Goal: Task Accomplishment & Management: Use online tool/utility

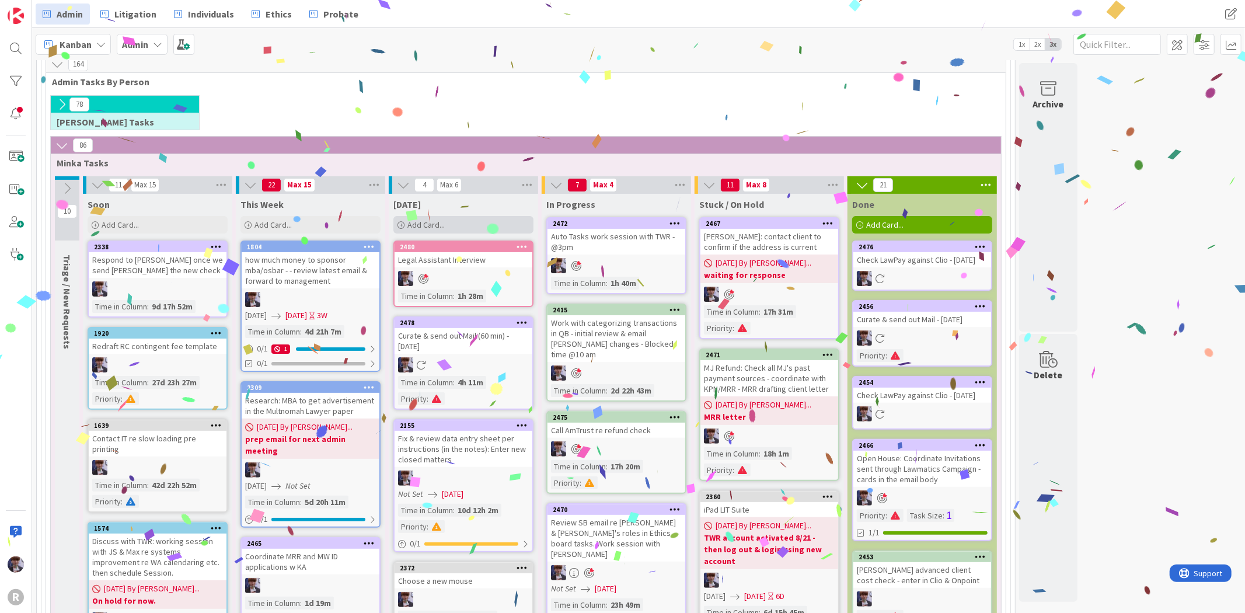
click at [451, 224] on div "Add Card..." at bounding box center [463, 225] width 140 height 18
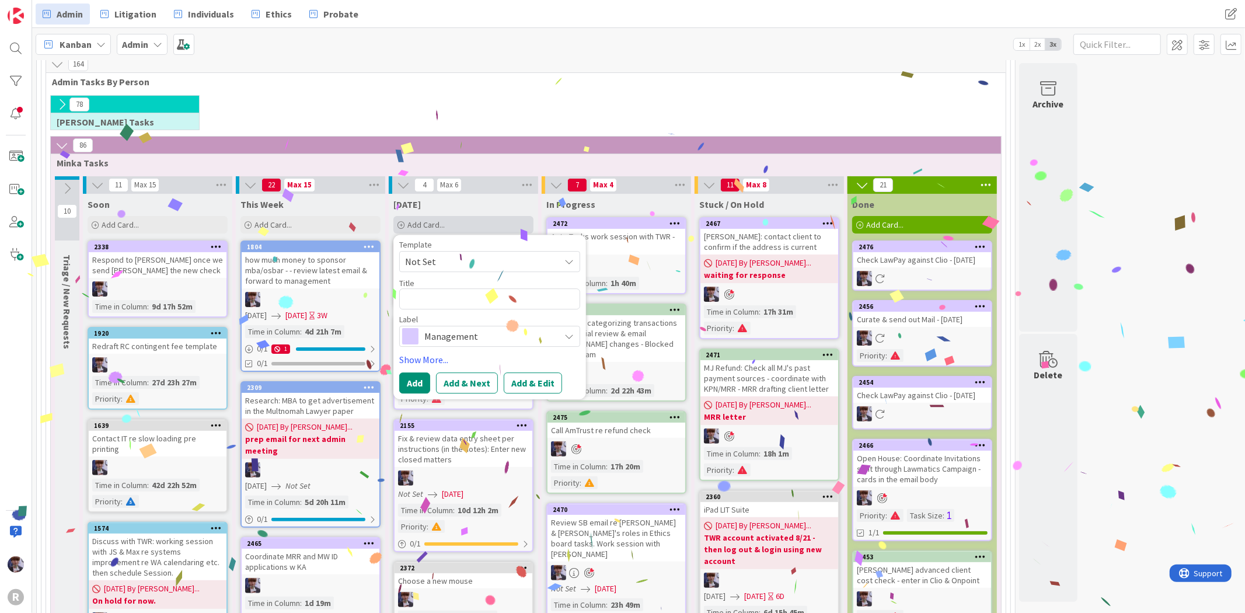
type textarea "x"
type textarea "C"
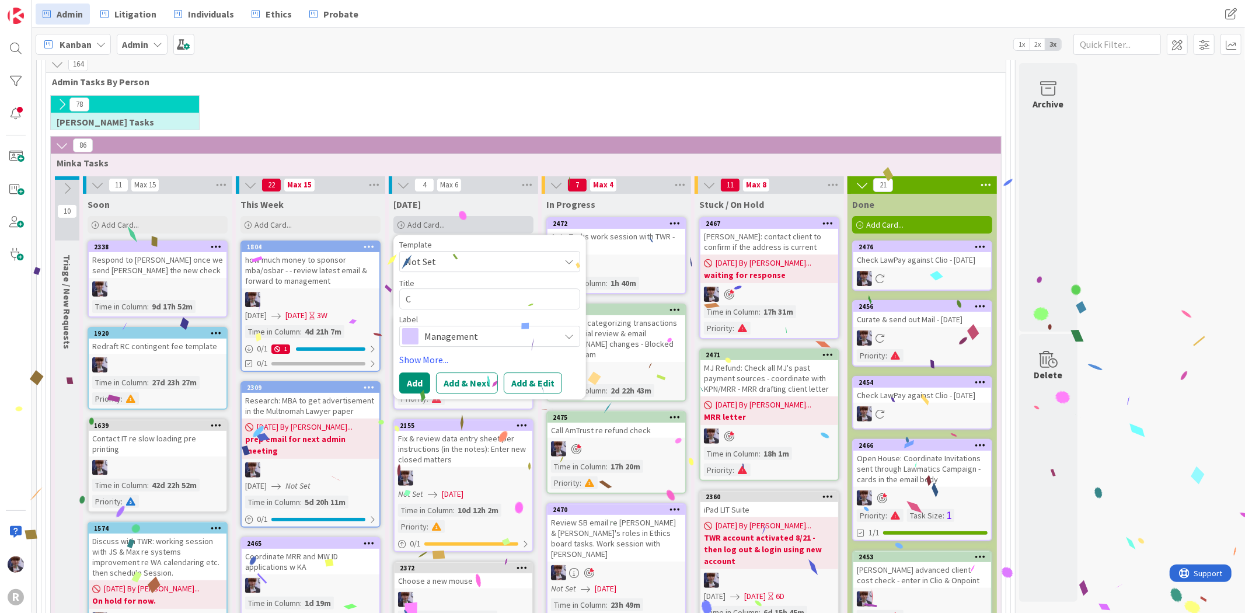
type textarea "x"
type textarea "Ch"
type textarea "x"
type textarea "Che"
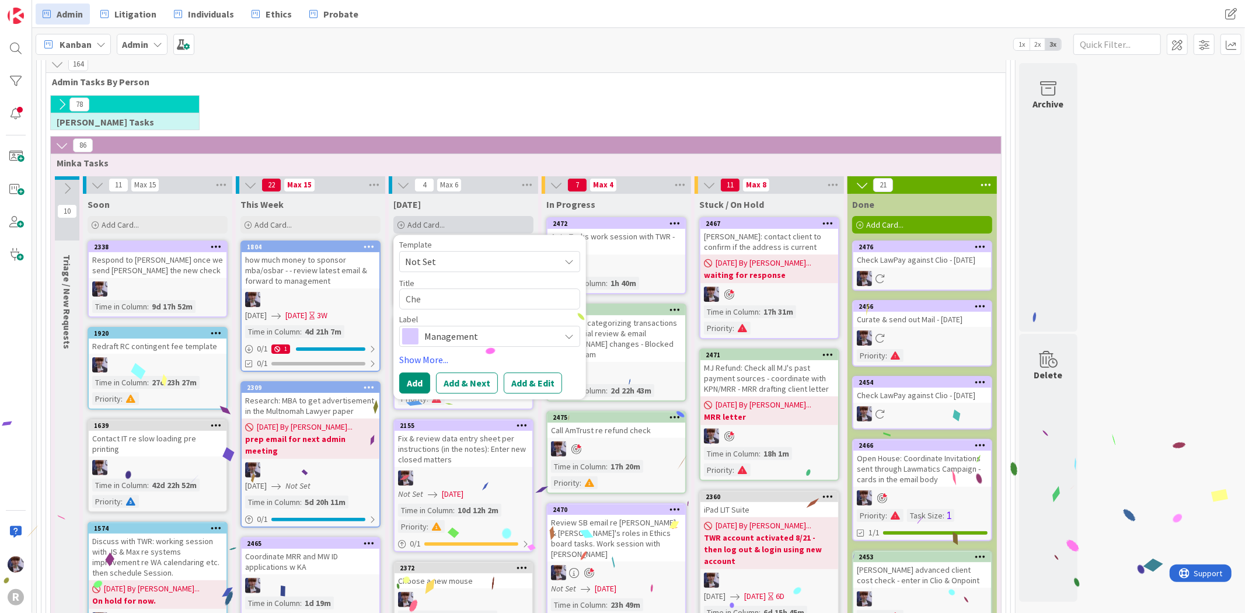
type textarea "x"
type textarea "Chec"
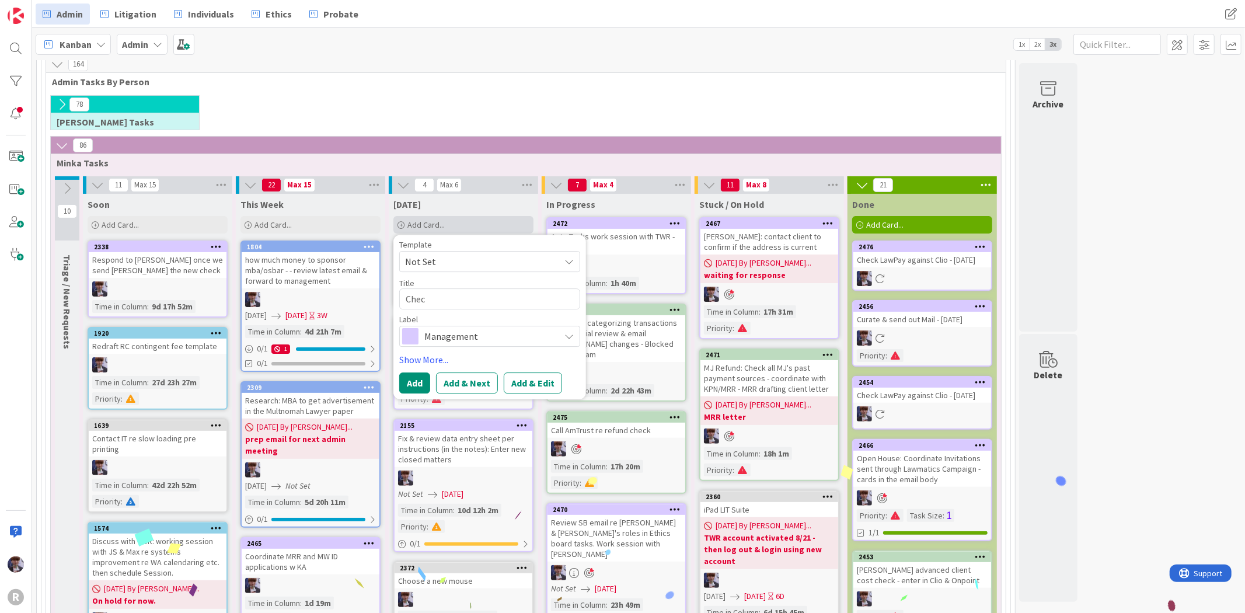
type textarea "x"
type textarea "Check"
type textarea "x"
type textarea "Check"
type textarea "x"
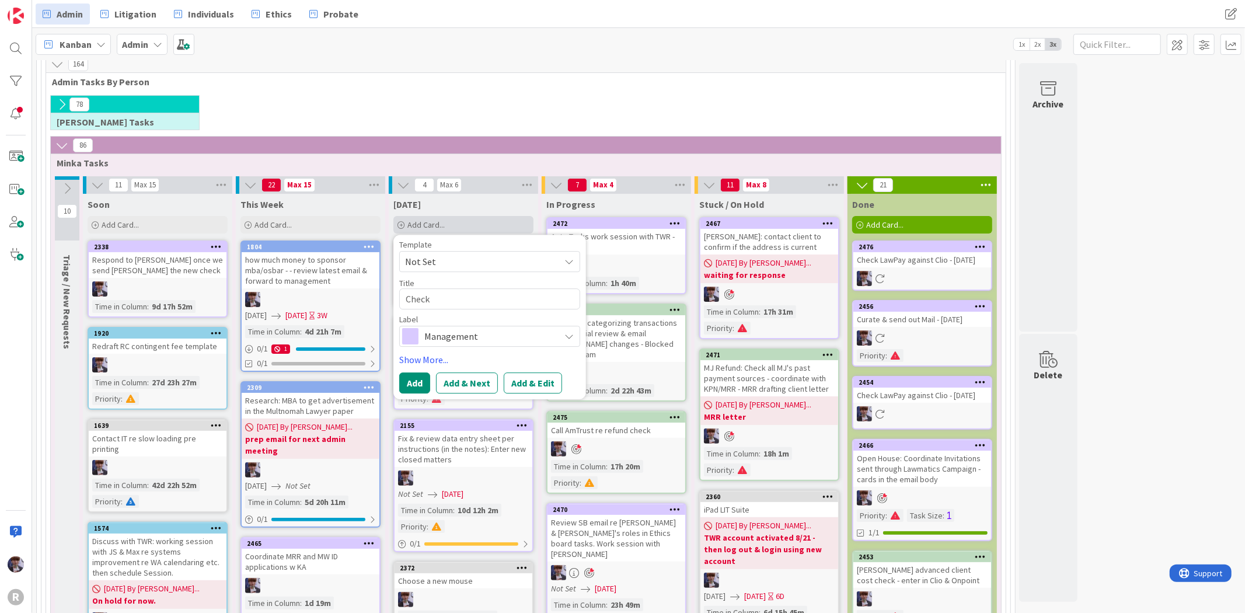
type textarea "Check"
type textarea "x"
type textarea "Chec"
type textarea "x"
type textarea "Che"
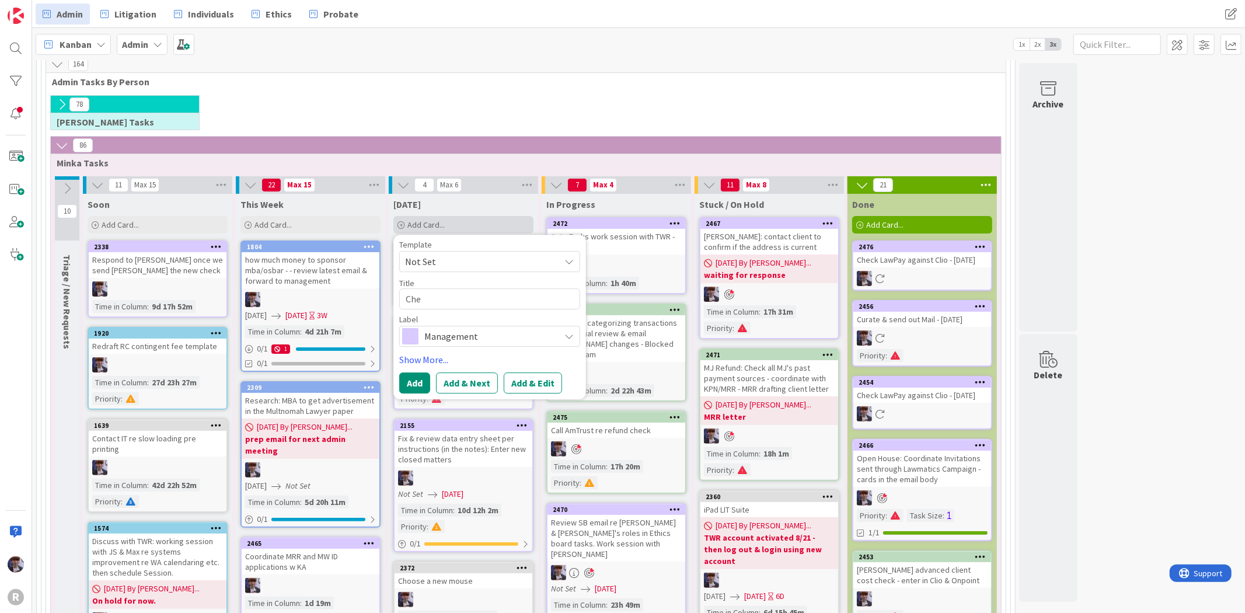
type textarea "x"
type textarea "Ch"
type textarea "x"
type textarea "C"
type textarea "x"
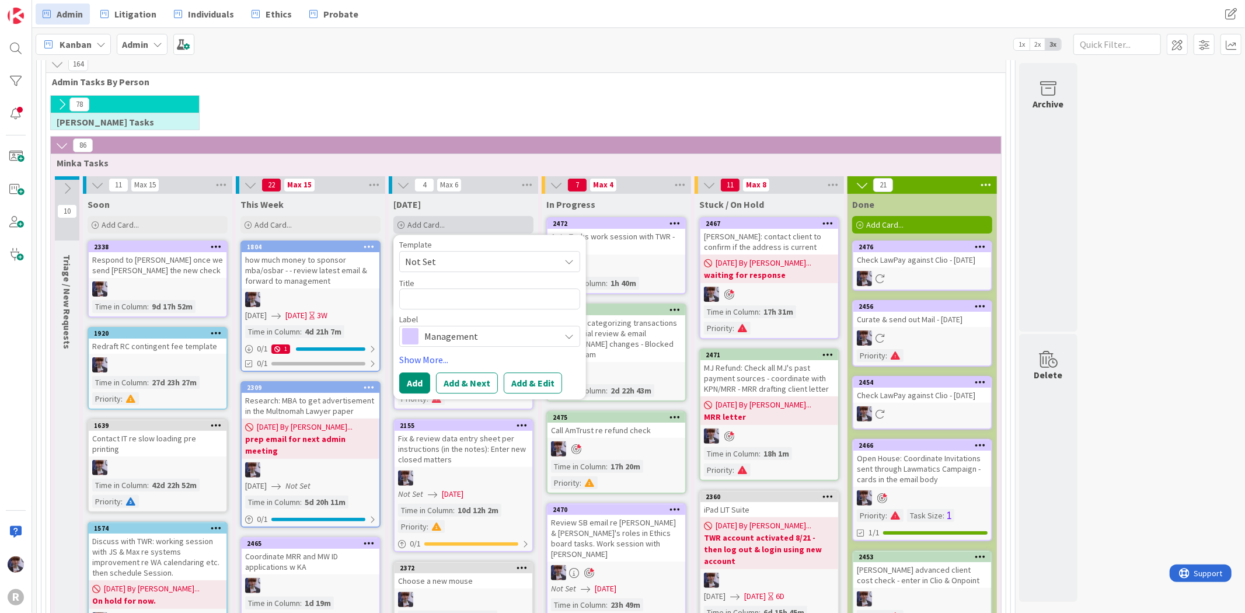
type textarea "C"
type textarea "x"
type textarea "Co"
type textarea "x"
type textarea "Con"
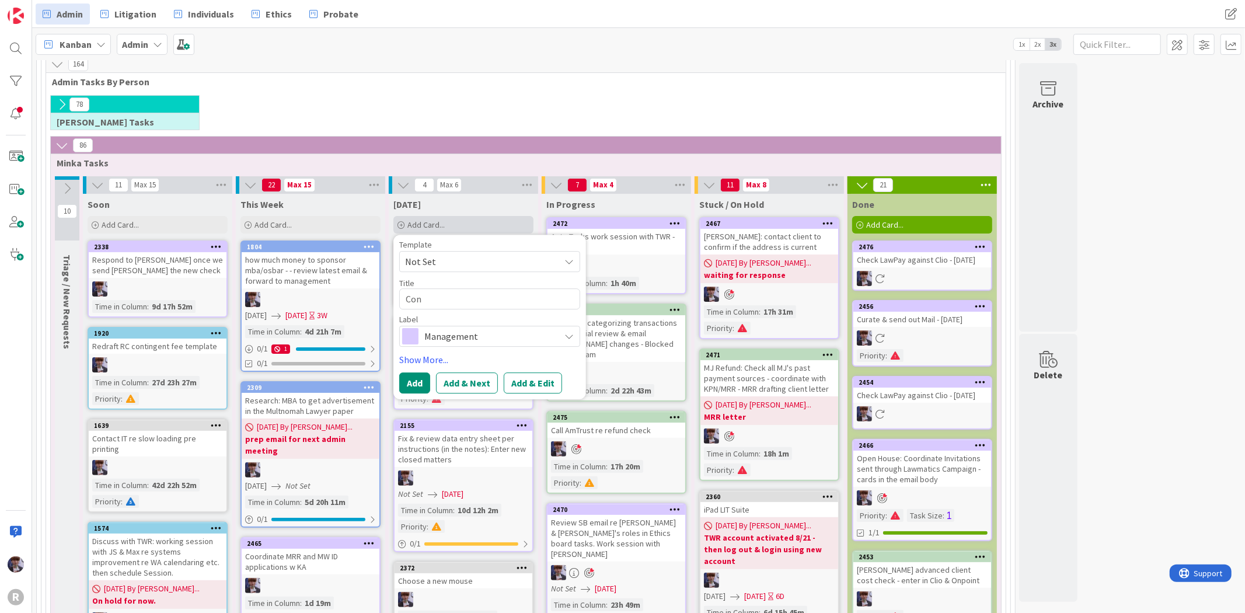
type textarea "x"
type textarea "Conf"
type textarea "x"
type textarea "Confi"
type textarea "x"
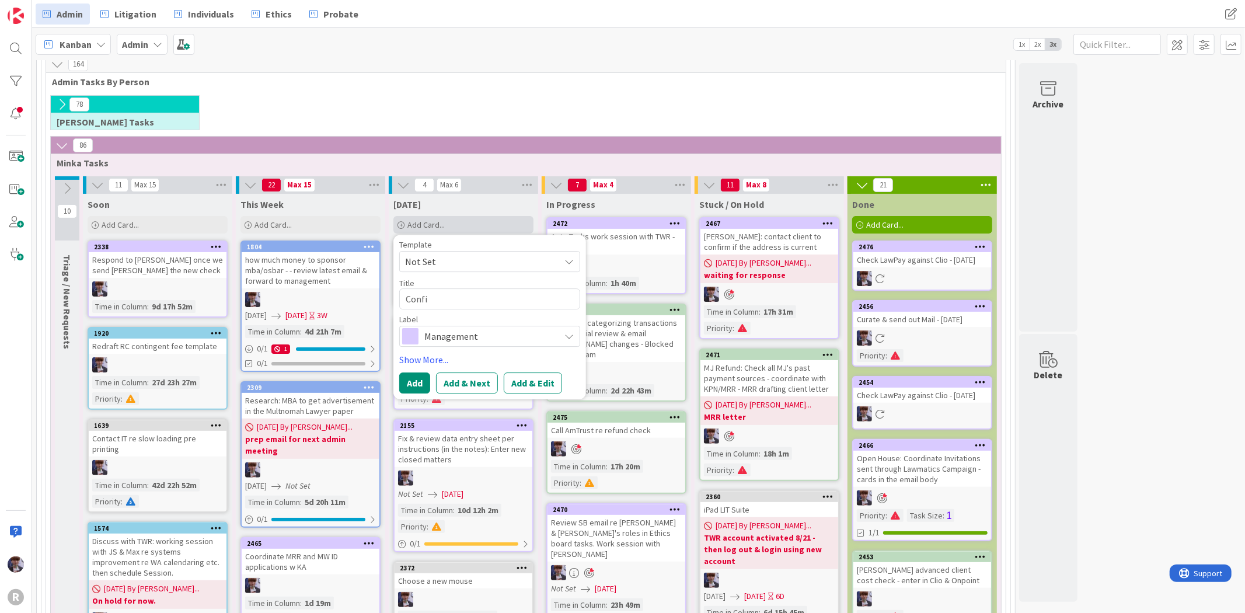
type textarea "Confir"
type textarea "x"
type textarea "Confirm"
type textarea "x"
type textarea "Confirm"
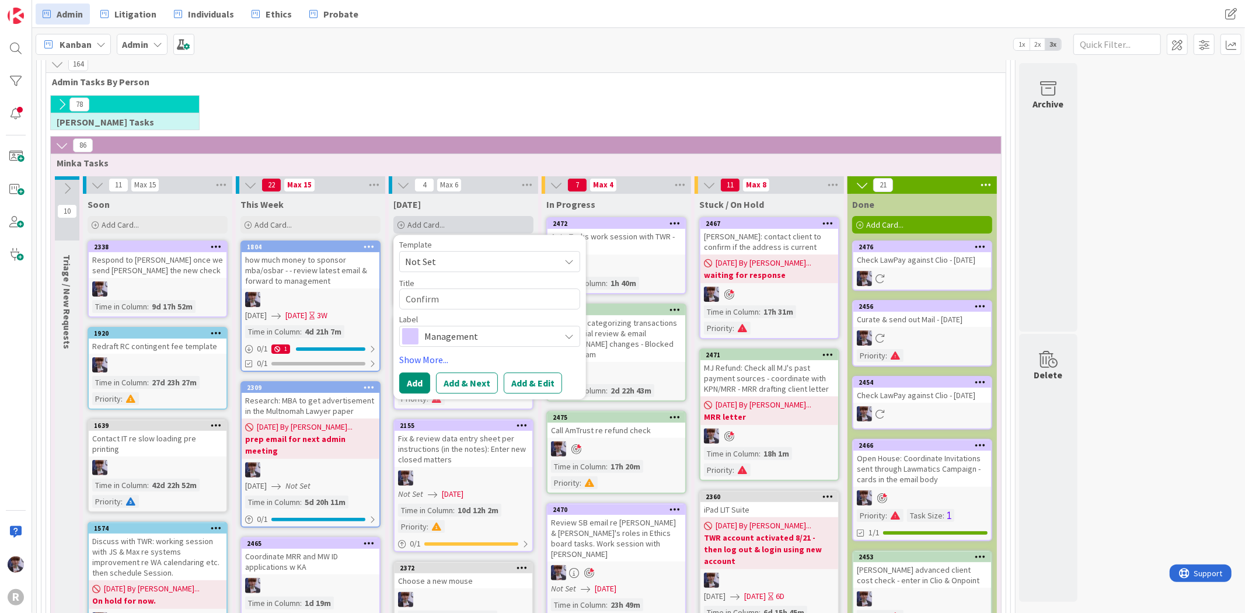
type textarea "x"
type textarea "Confirm B"
type textarea "x"
type textarea "Confirm Be"
type textarea "x"
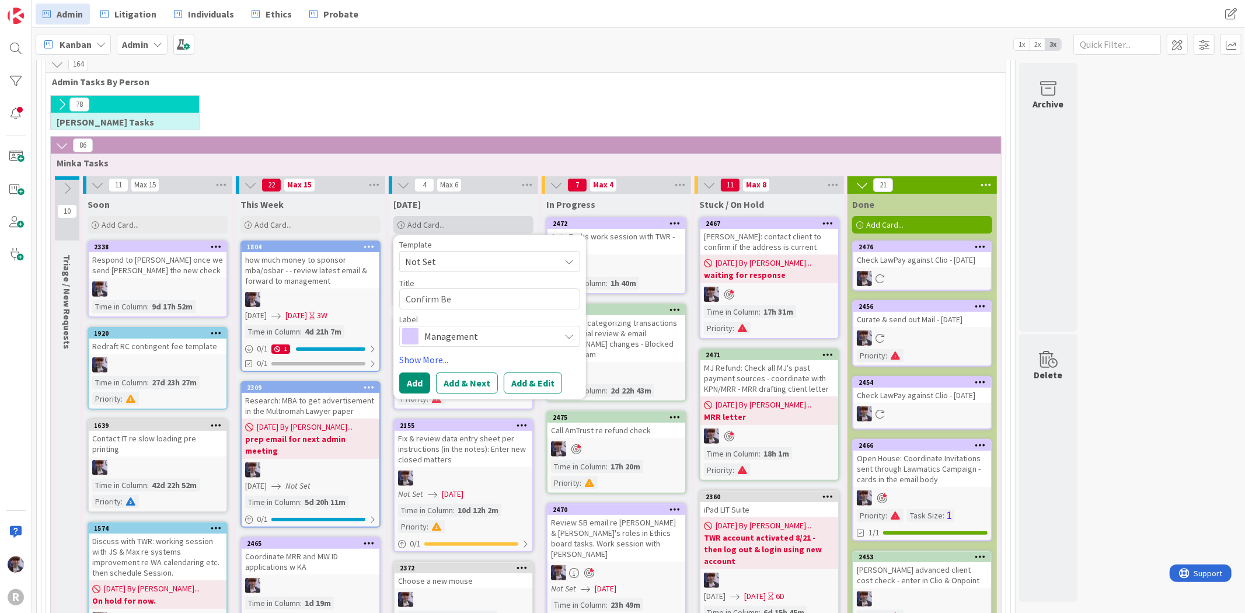
type textarea "Confirm Bee"
type textarea "x"
type textarea "Confirm Beeb"
type textarea "x"
type textarea "Confirm [PERSON_NAME]"
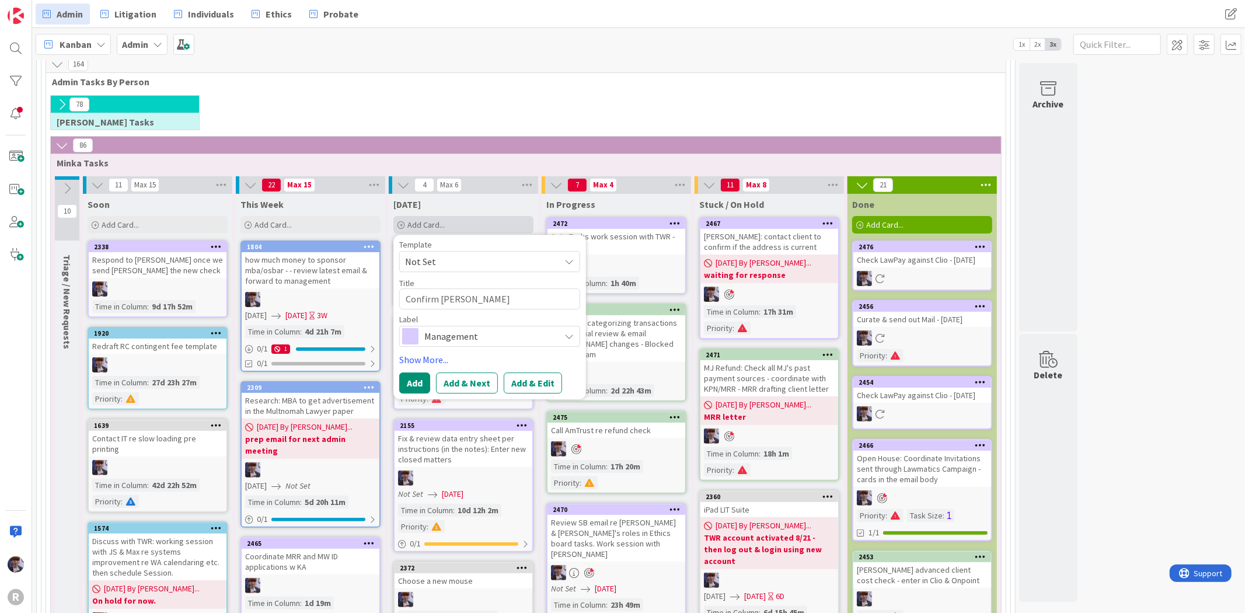
type textarea "x"
type textarea "Confirm [PERSON_NAME]"
type textarea "x"
type textarea "Confirm [PERSON_NAME] d"
type textarea "x"
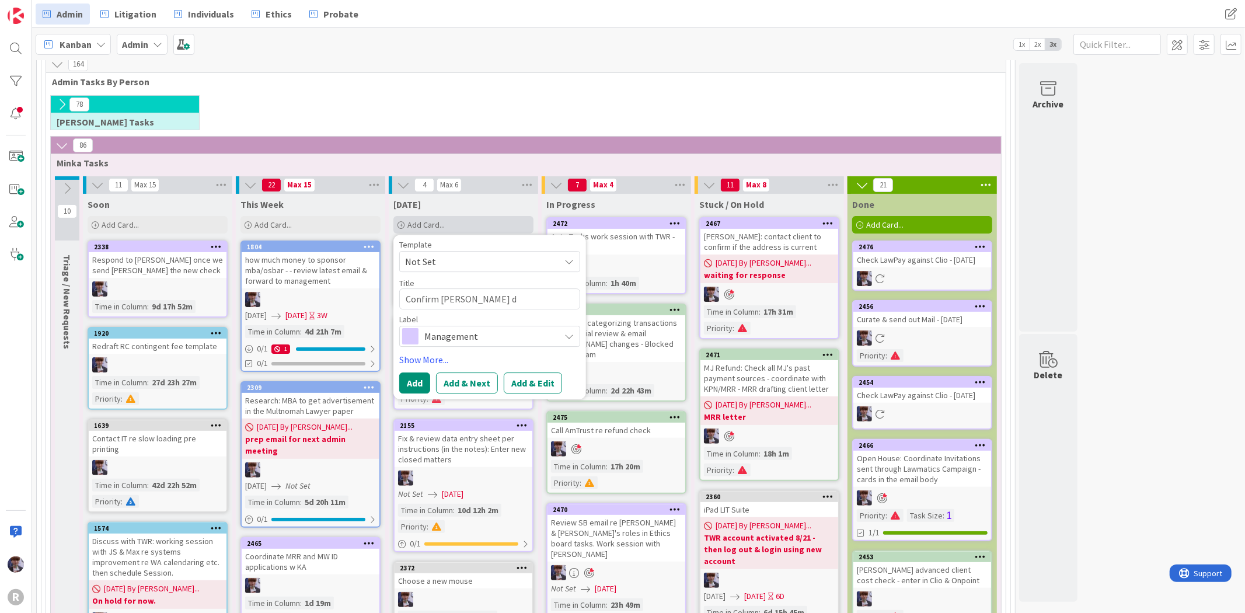
type textarea "Confirm [PERSON_NAME] da"
type textarea "x"
type textarea "Confirm [PERSON_NAME] dat"
type textarea "x"
type textarea "Confirm [PERSON_NAME] date"
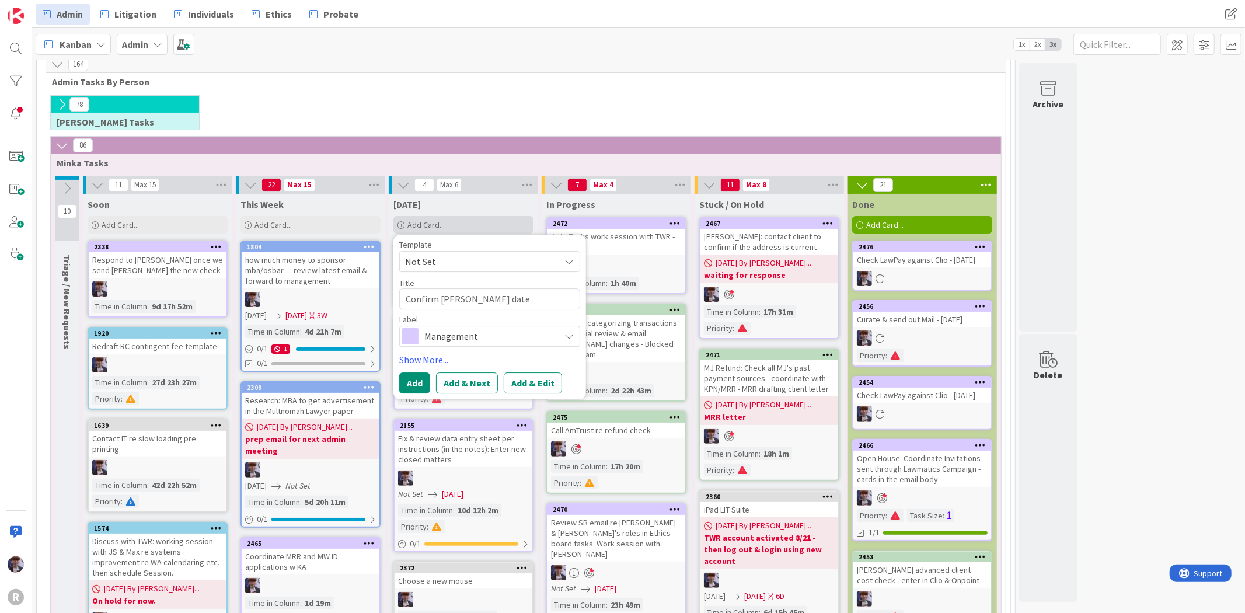
type textarea "x"
type textarea "Confirm [PERSON_NAME] dates"
type textarea "x"
type textarea "Confirm [PERSON_NAME] dates"
type textarea "x"
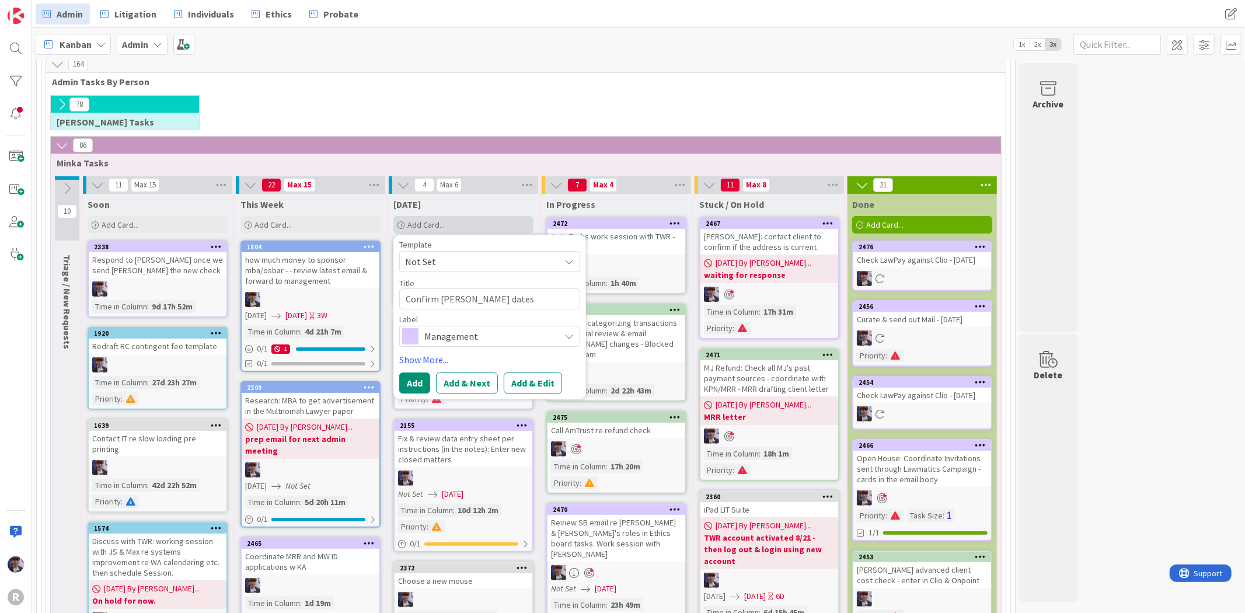
type textarea "Confirm [PERSON_NAME] dates t"
type textarea "x"
type textarea "Confirm [PERSON_NAME] dates to"
type textarea "x"
type textarea "Confirm [PERSON_NAME] dates to"
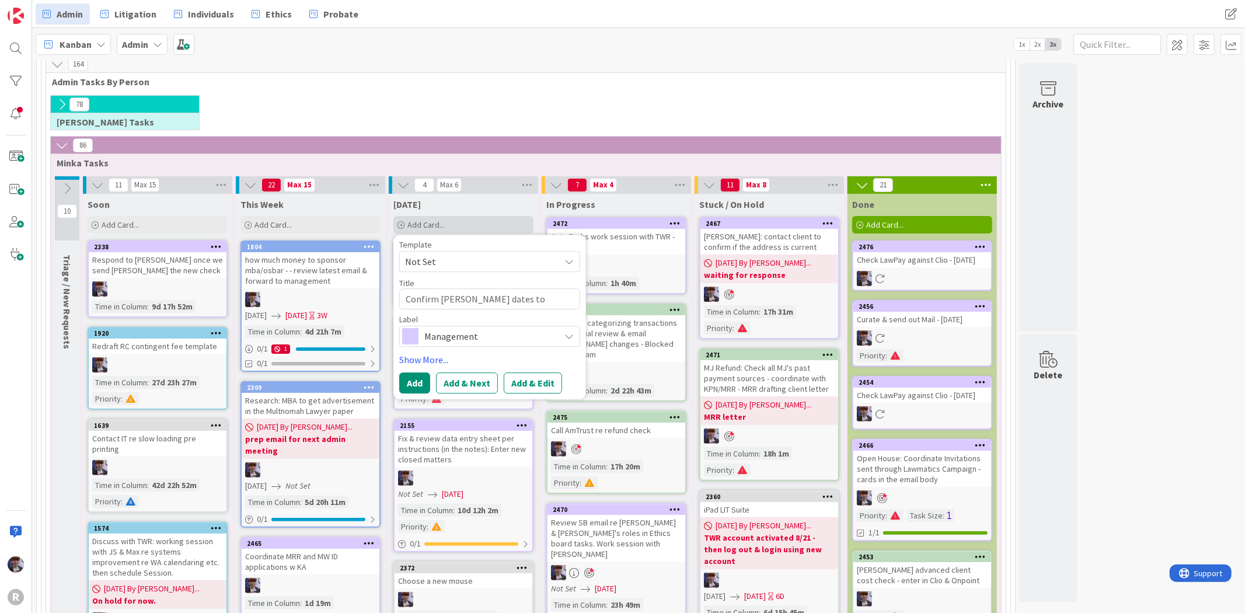
type textarea "x"
type textarea "Confirm [PERSON_NAME] dates to M"
type textarea "x"
type textarea "Confirm [PERSON_NAME] dates to MR"
type textarea "x"
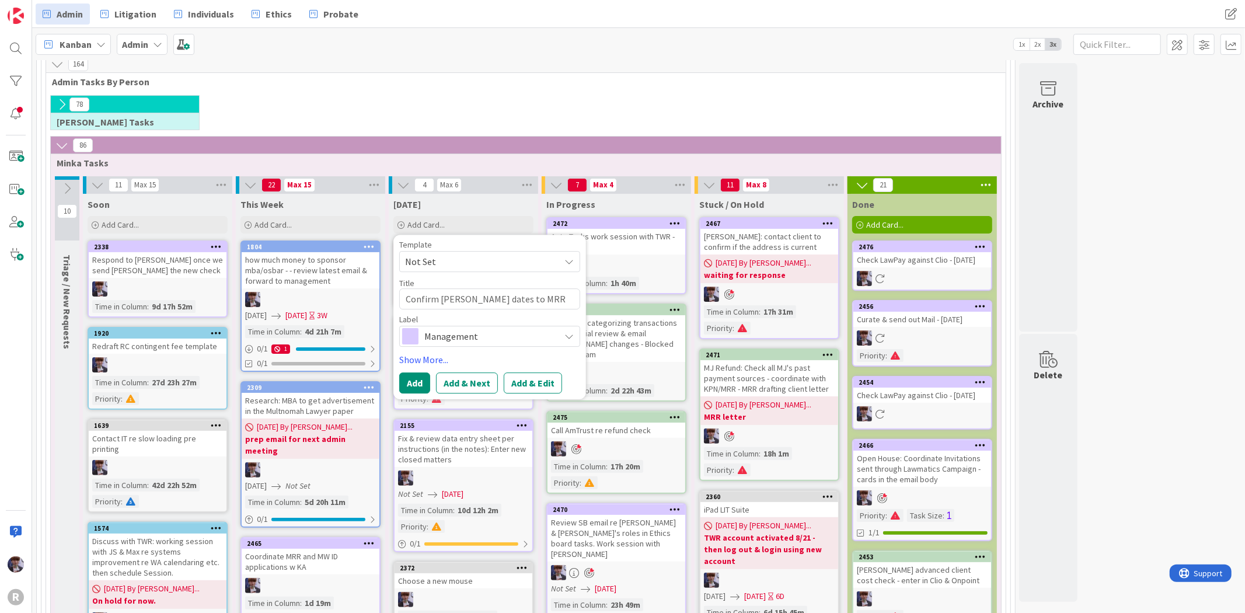
type textarea "Confirm [PERSON_NAME] dates to MRR"
click at [447, 344] on span "Management" at bounding box center [489, 336] width 130 height 16
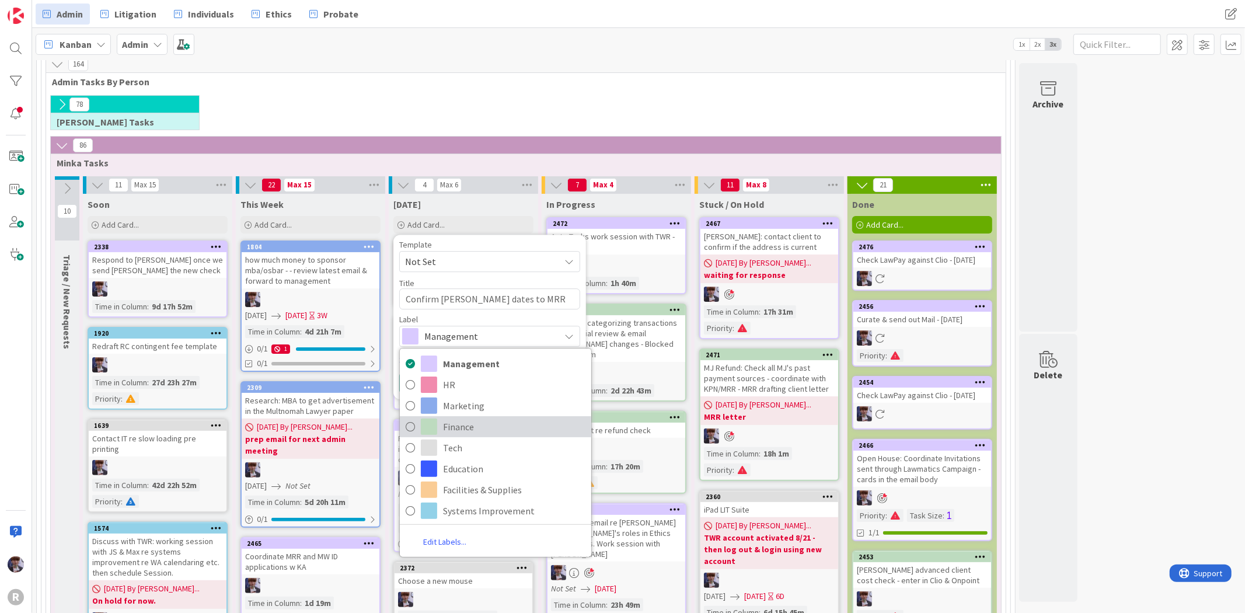
click at [464, 427] on span "Finance" at bounding box center [514, 427] width 142 height 18
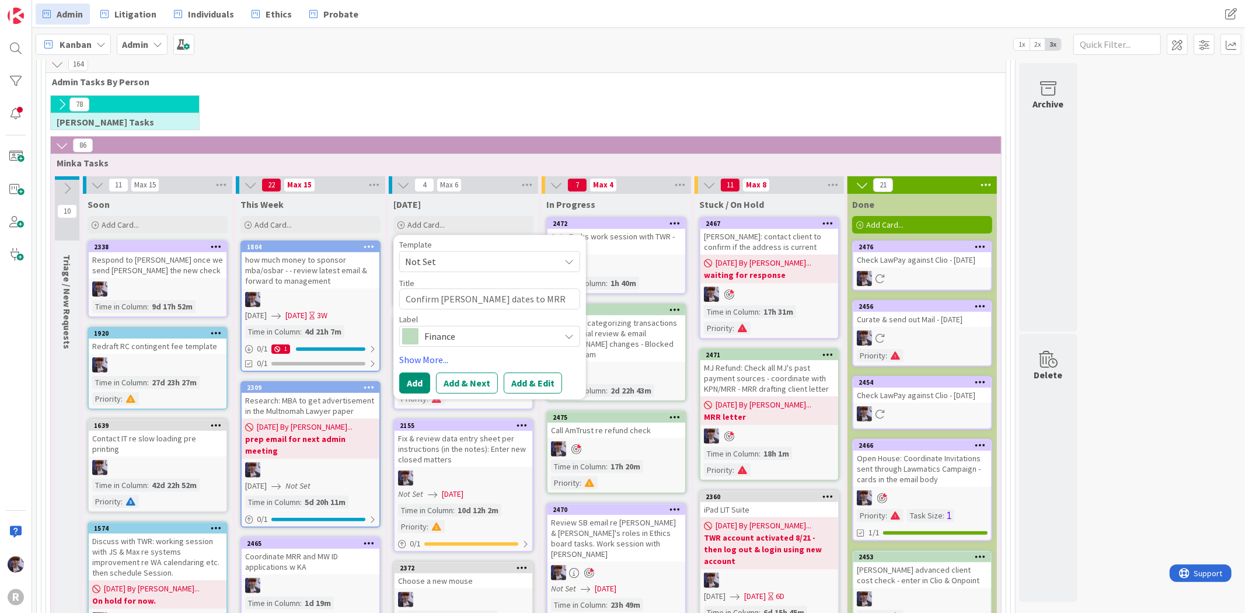
drag, startPoint x: 424, startPoint y: 358, endPoint x: 430, endPoint y: 368, distance: 10.7
click at [424, 358] on link "Show More..." at bounding box center [489, 360] width 181 height 14
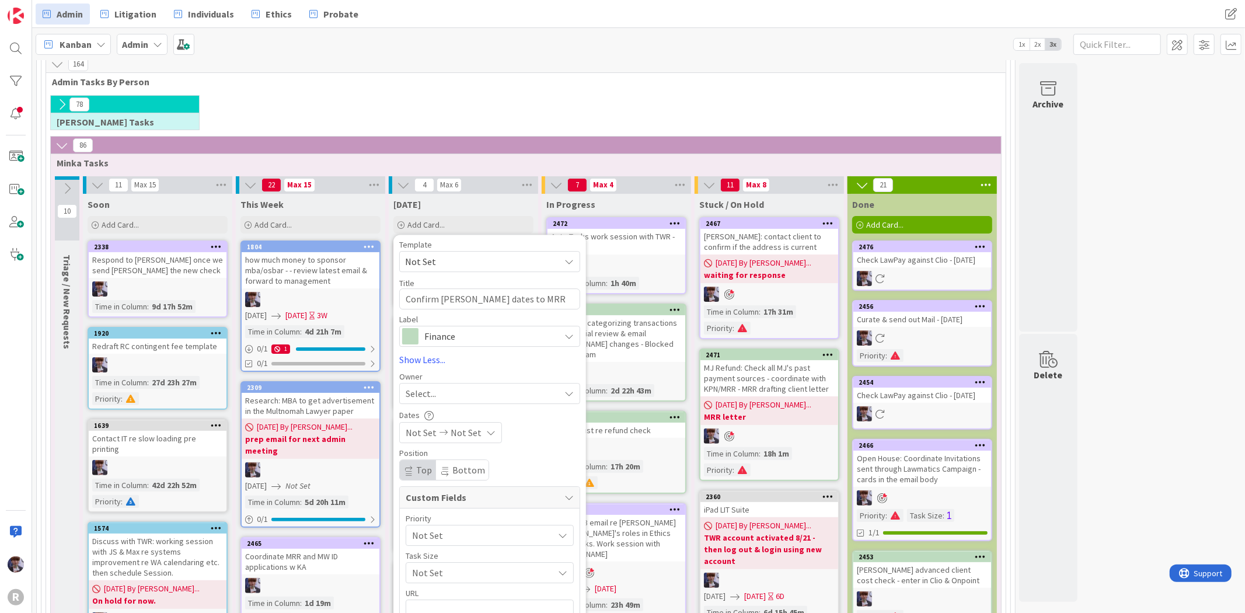
click at [445, 398] on div "Select..." at bounding box center [483, 393] width 154 height 14
click at [475, 485] on span "[PERSON_NAME]" at bounding box center [472, 492] width 57 height 18
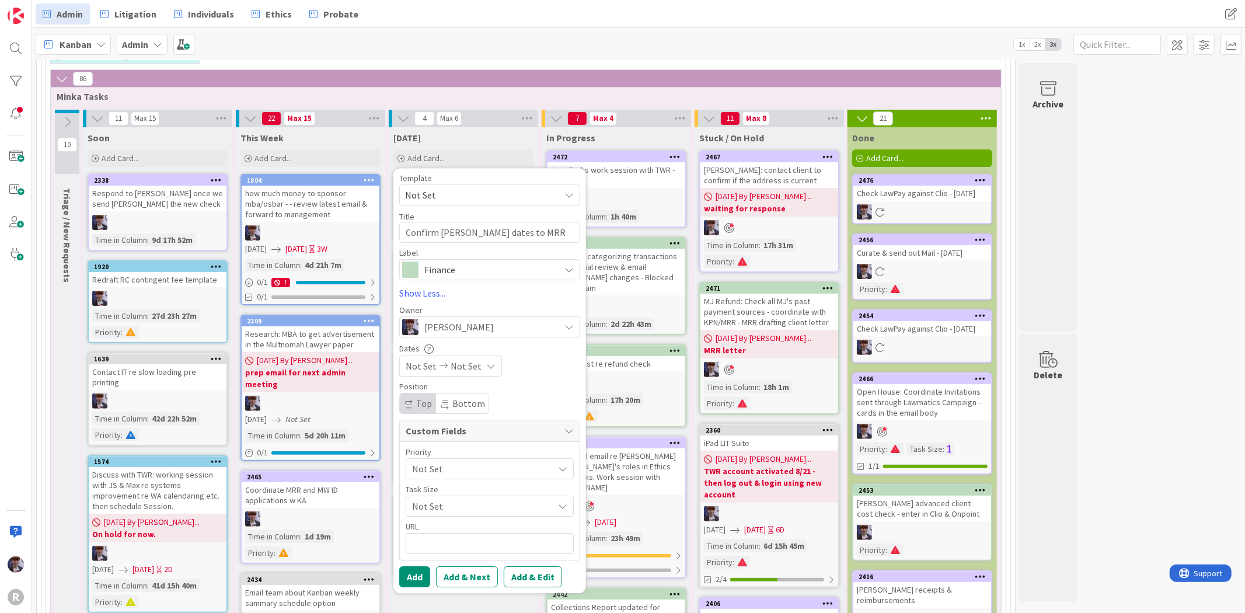
scroll to position [259, 0]
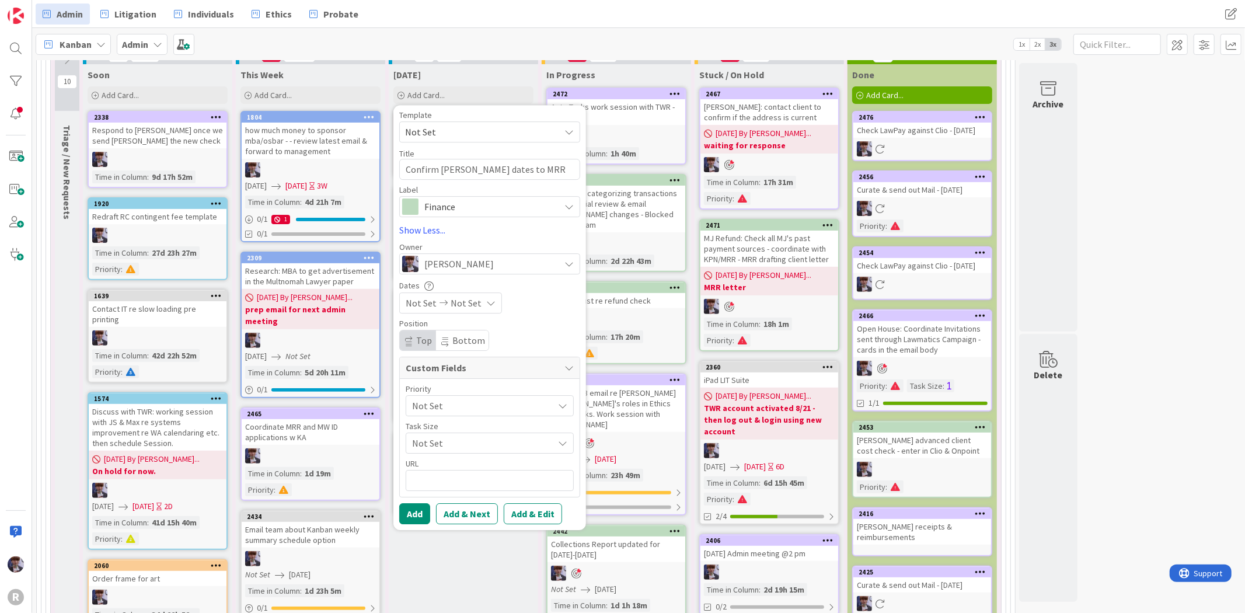
click at [458, 398] on span "Not Set" at bounding box center [479, 406] width 135 height 16
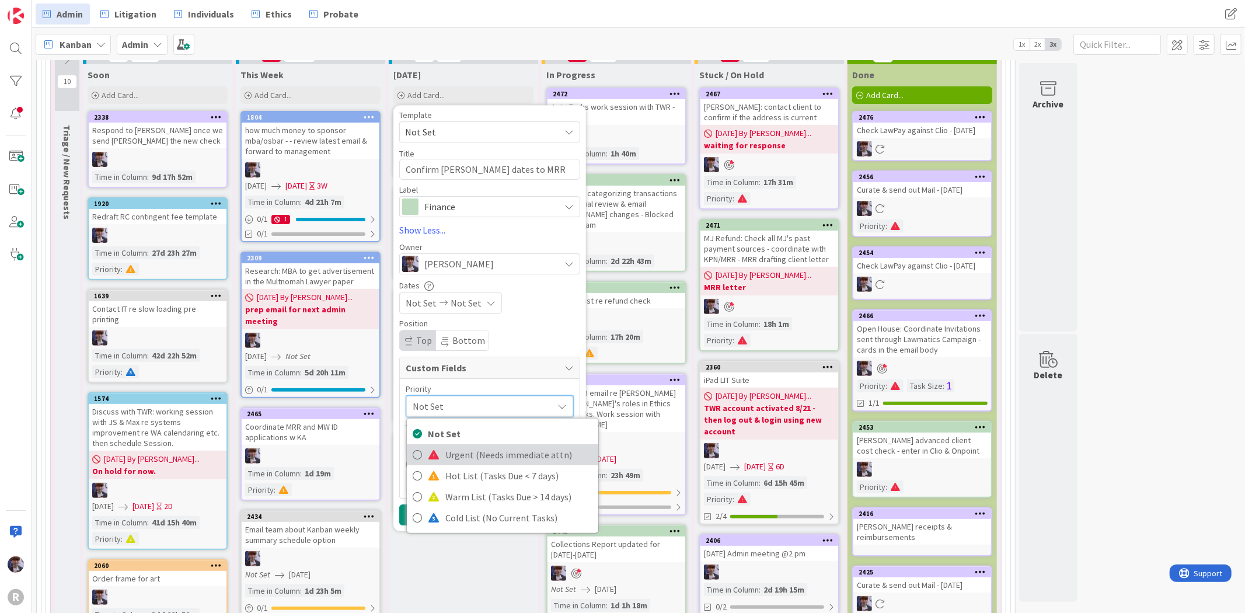
click at [454, 458] on span "Urgent (Needs immediate attn)" at bounding box center [518, 455] width 147 height 18
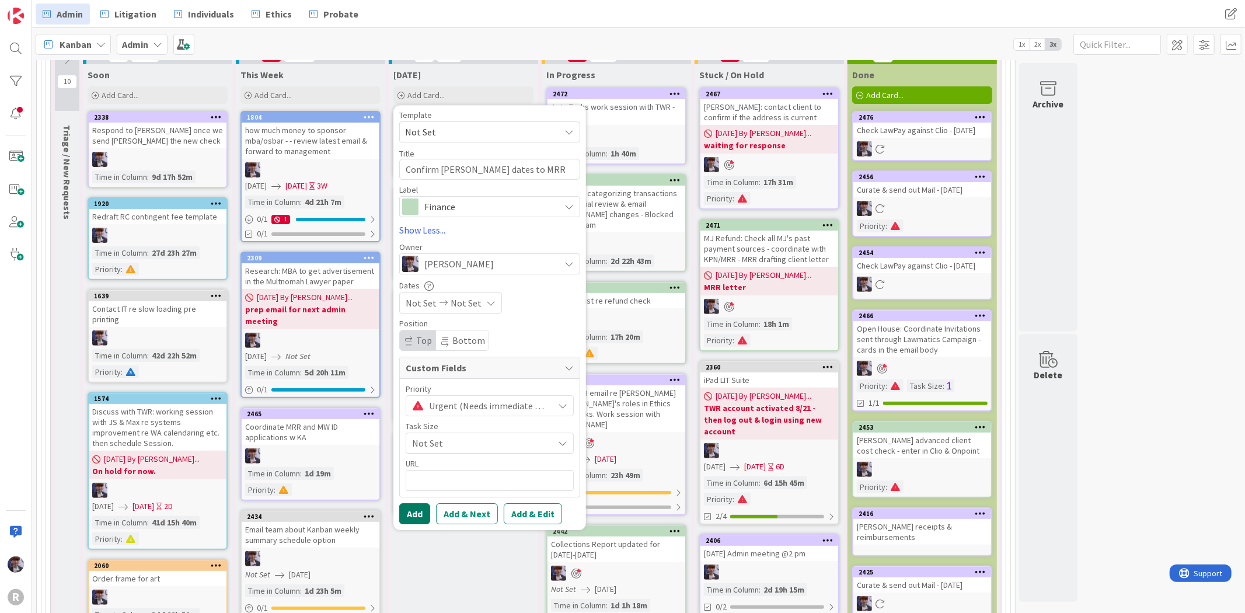
click at [422, 515] on button "Add" at bounding box center [414, 513] width 31 height 21
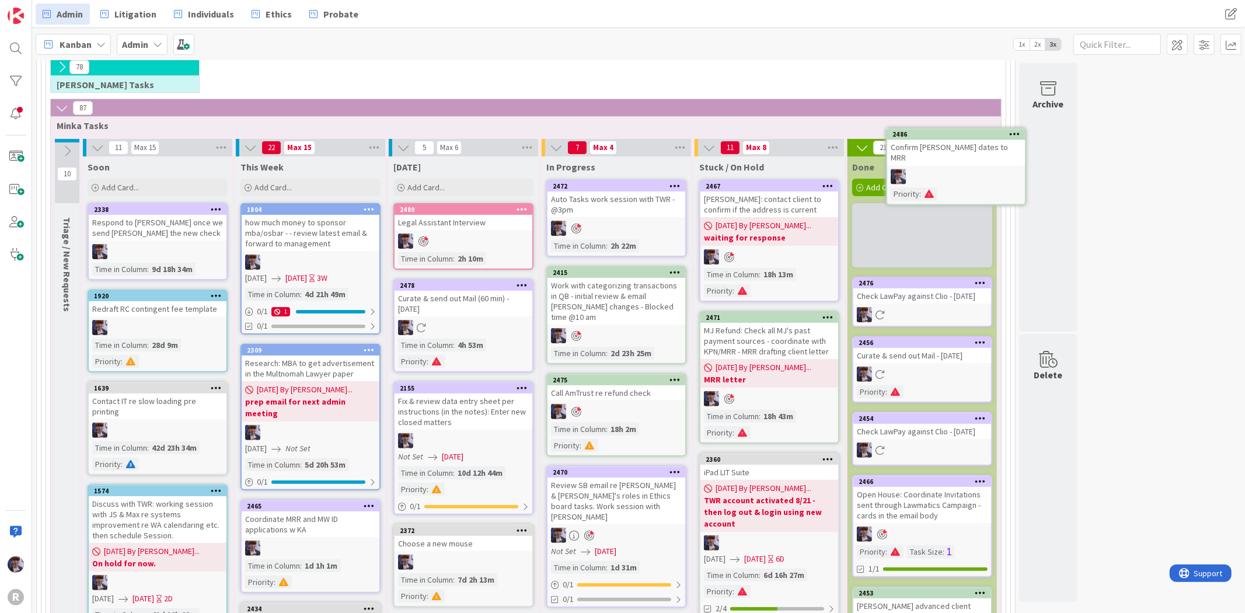
scroll to position [148, 0]
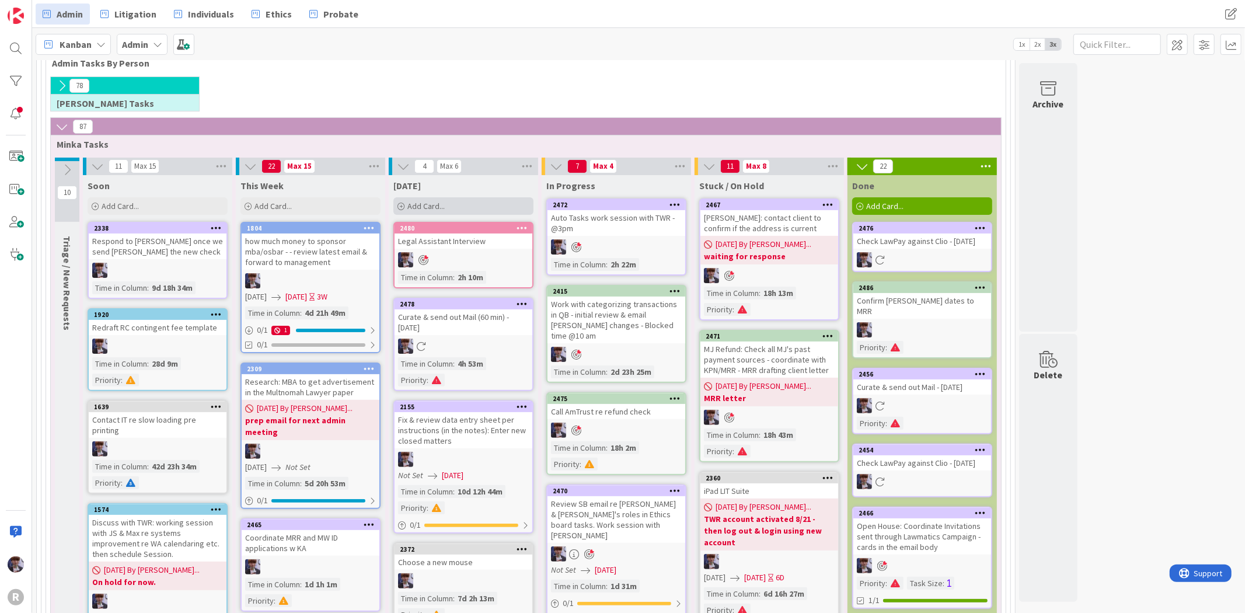
click at [454, 208] on div "Add Card..." at bounding box center [463, 206] width 140 height 18
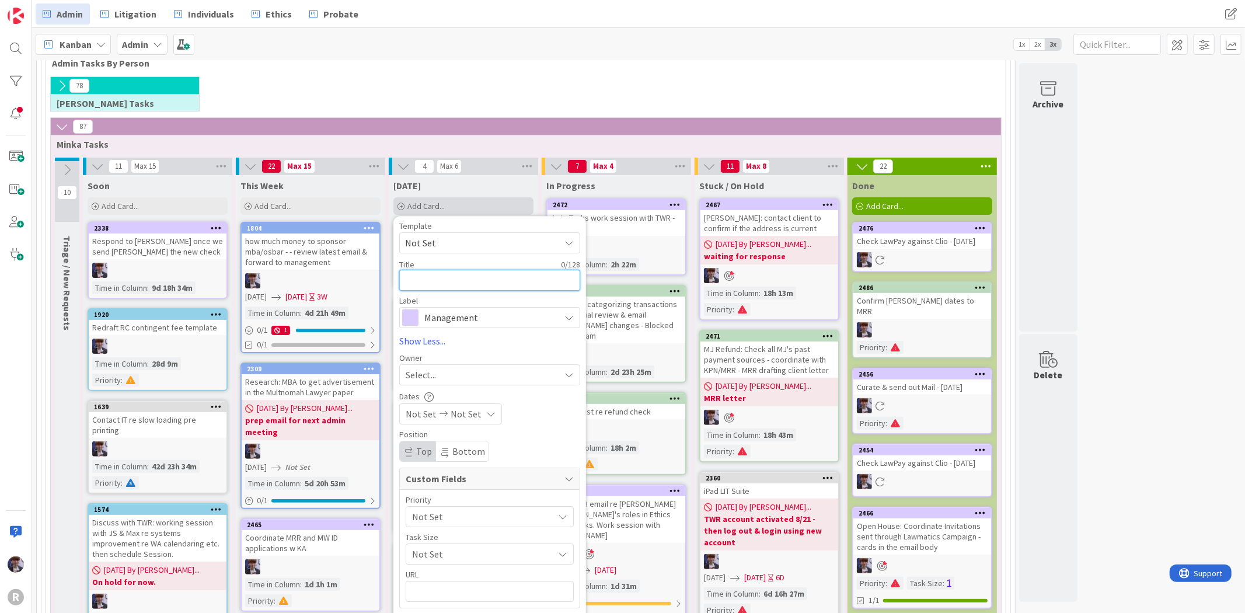
type textarea "x"
type textarea "T"
type textarea "x"
type textarea "Tr"
type textarea "x"
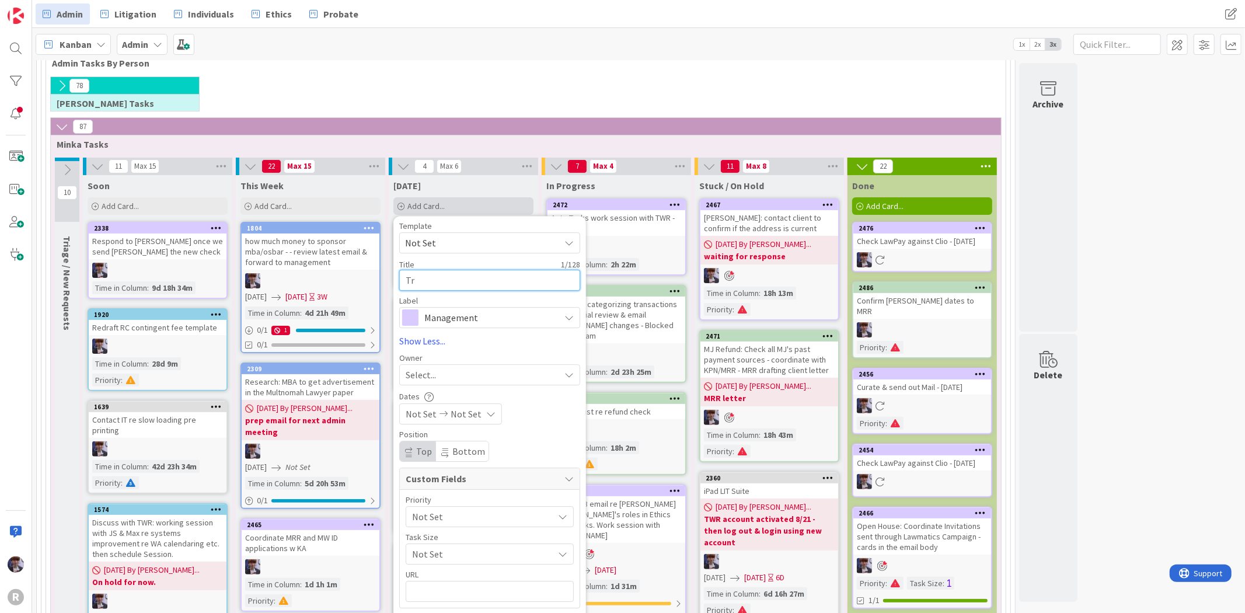
type textarea "Try"
type textarea "x"
type textarea "Try"
type textarea "x"
type textarea "Try t"
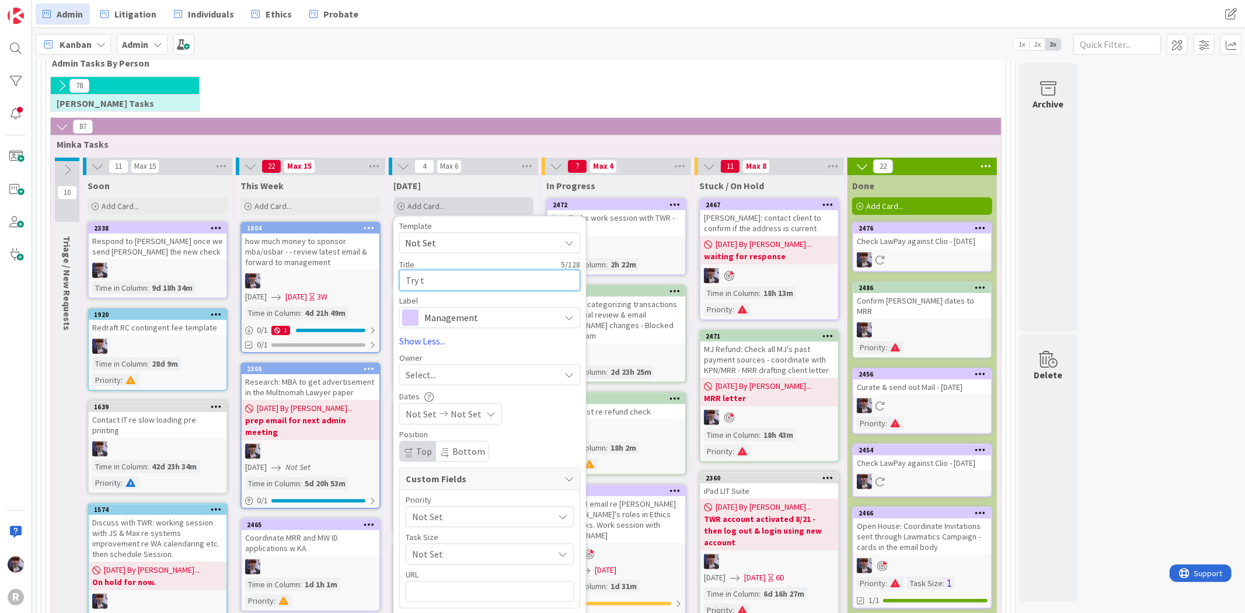
type textarea "x"
type textarea "Try to"
type textarea "x"
type textarea "Try ton"
type textarea "x"
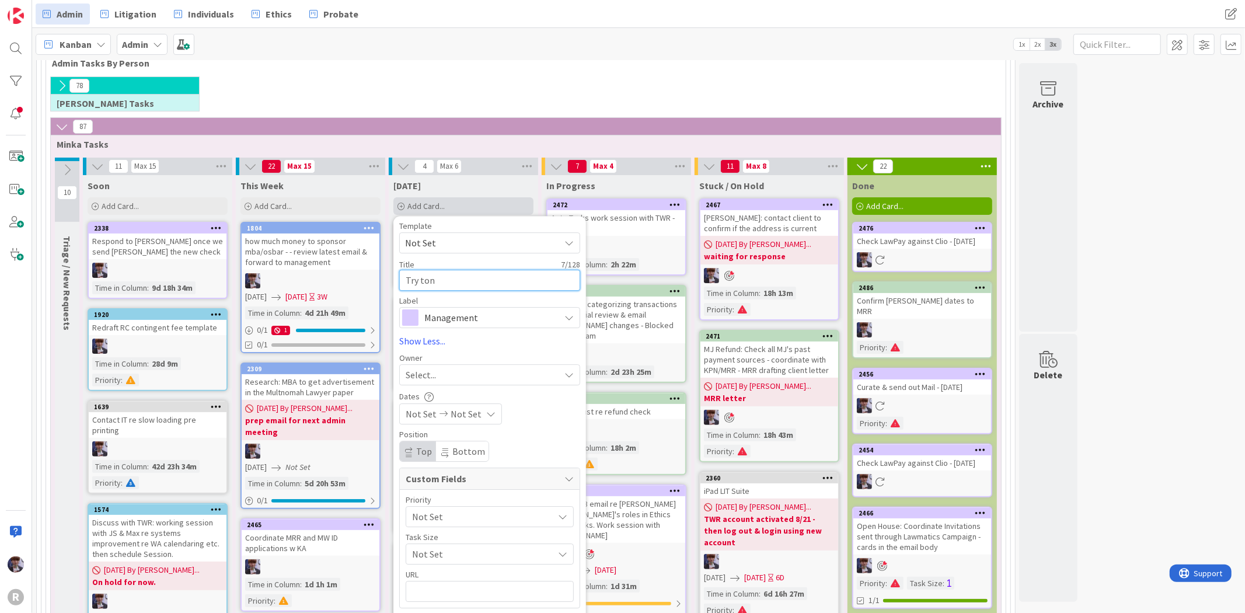
type textarea "Try ton"
type textarea "x"
type textarea "Try ton"
type textarea "x"
type textarea "Try to"
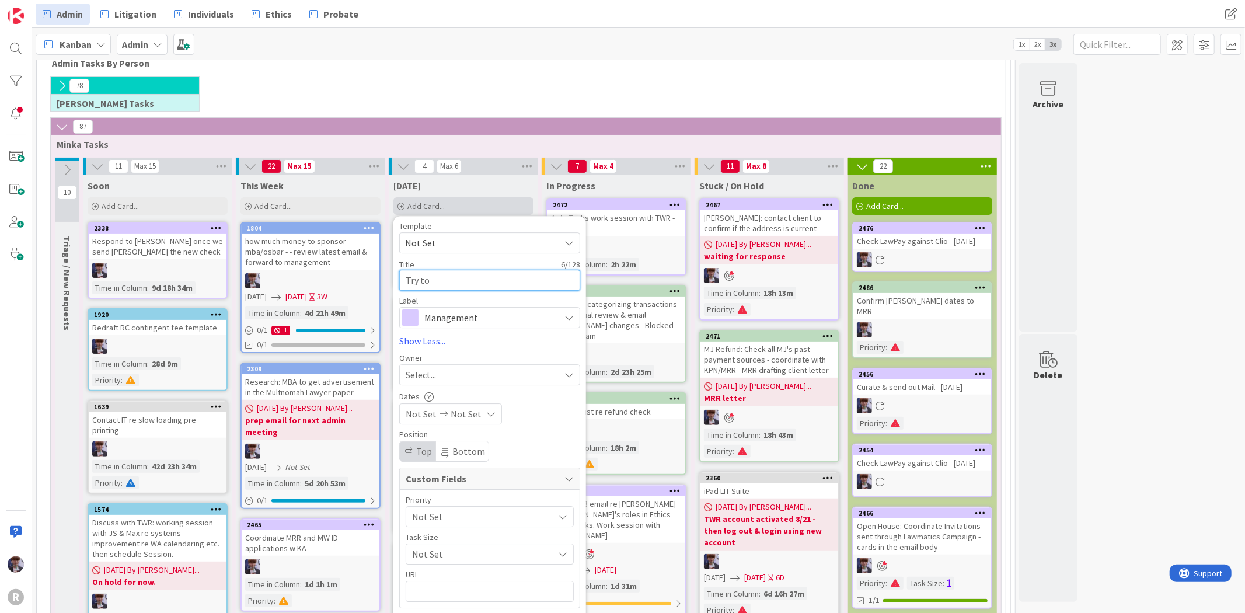
type textarea "x"
type textarea "Try to"
type textarea "x"
type textarea "Try to f"
type textarea "x"
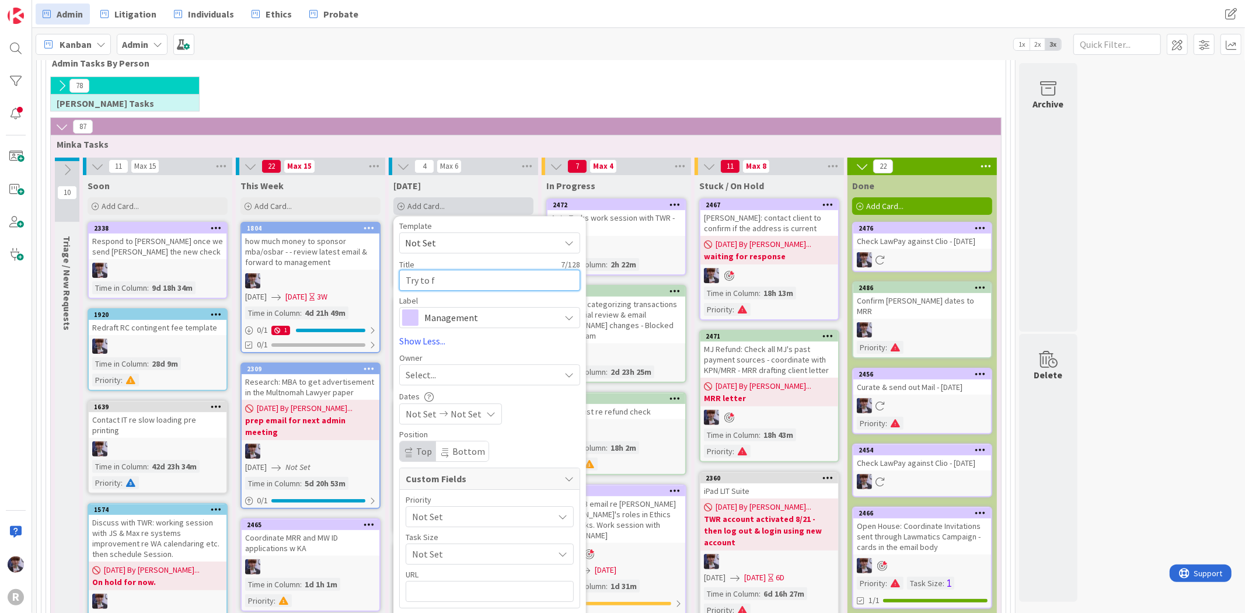
type textarea "Try to fi"
type textarea "x"
type textarea "Try to fin"
type textarea "x"
type textarea "Try to find"
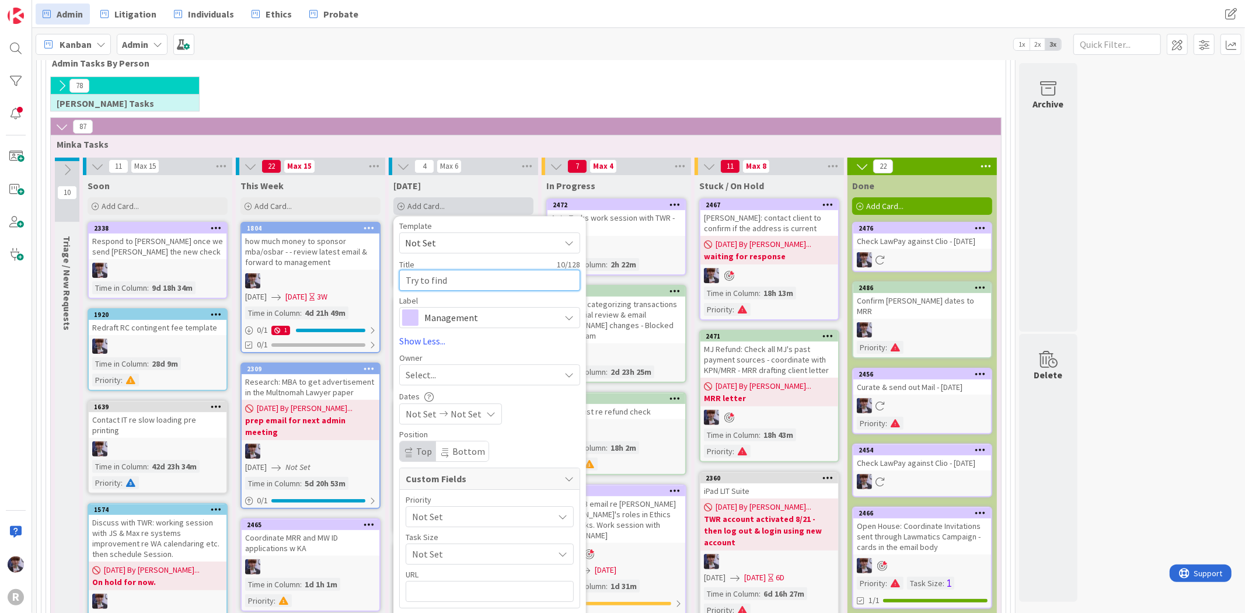
type textarea "x"
type textarea "Try to find"
type textarea "x"
type textarea "Try to find v"
type textarea "x"
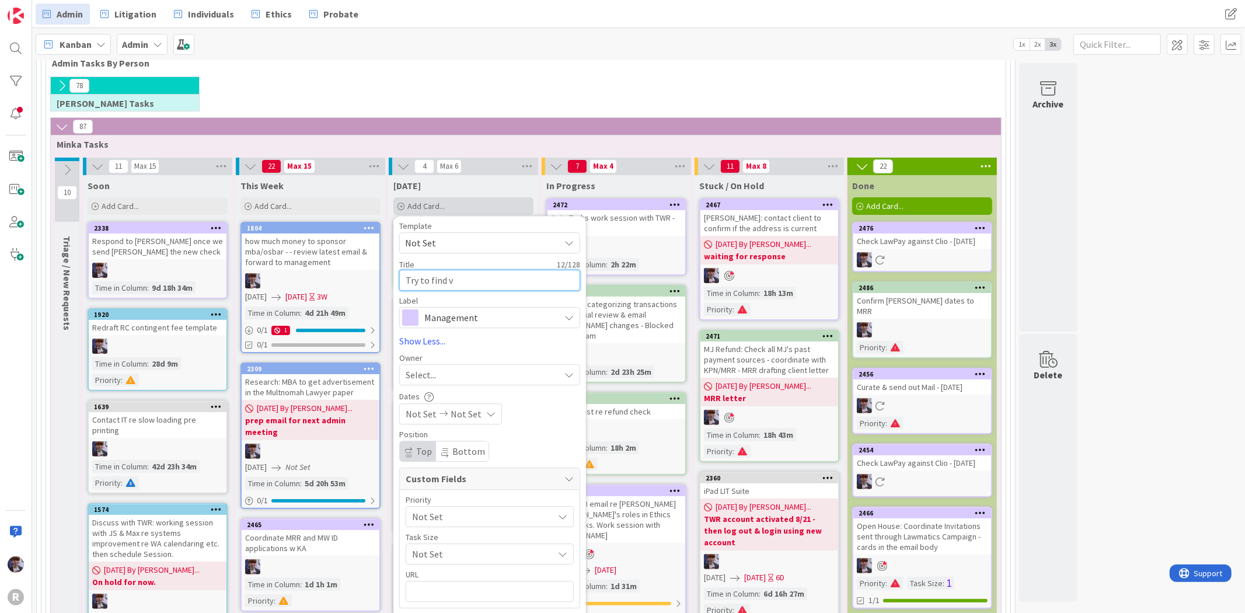
type textarea "Try to find ve"
type textarea "x"
type textarea "Try to find ven"
type textarea "x"
type textarea "Try to find vend"
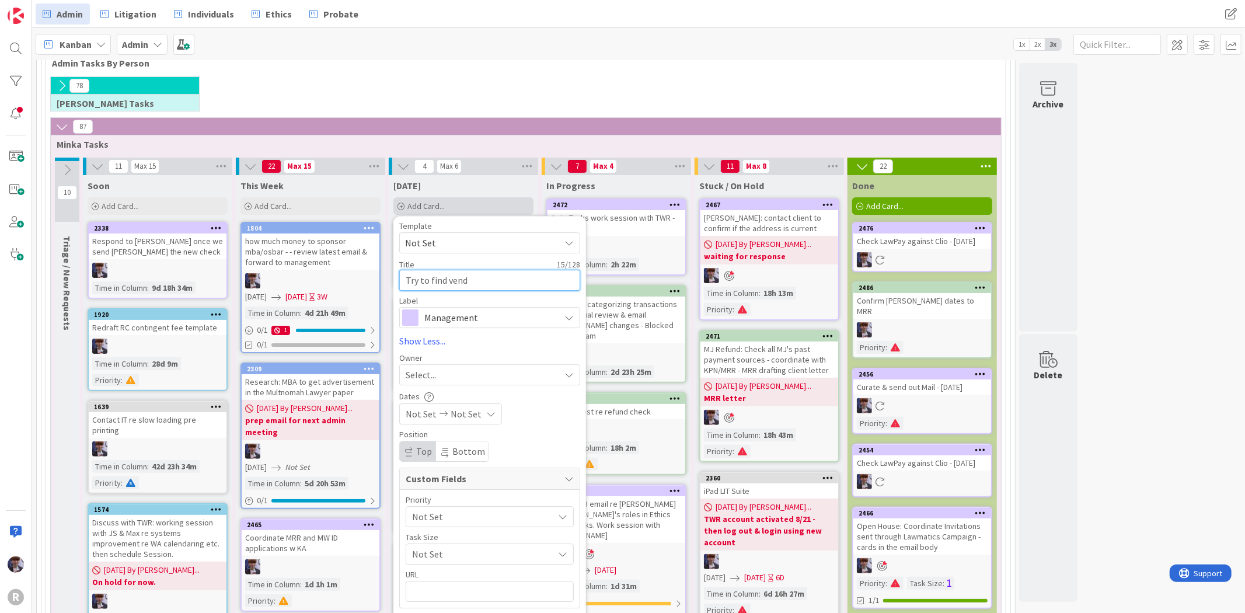
type textarea "x"
type textarea "Try to find vendo"
type textarea "x"
type textarea "Try to find vendor"
type textarea "x"
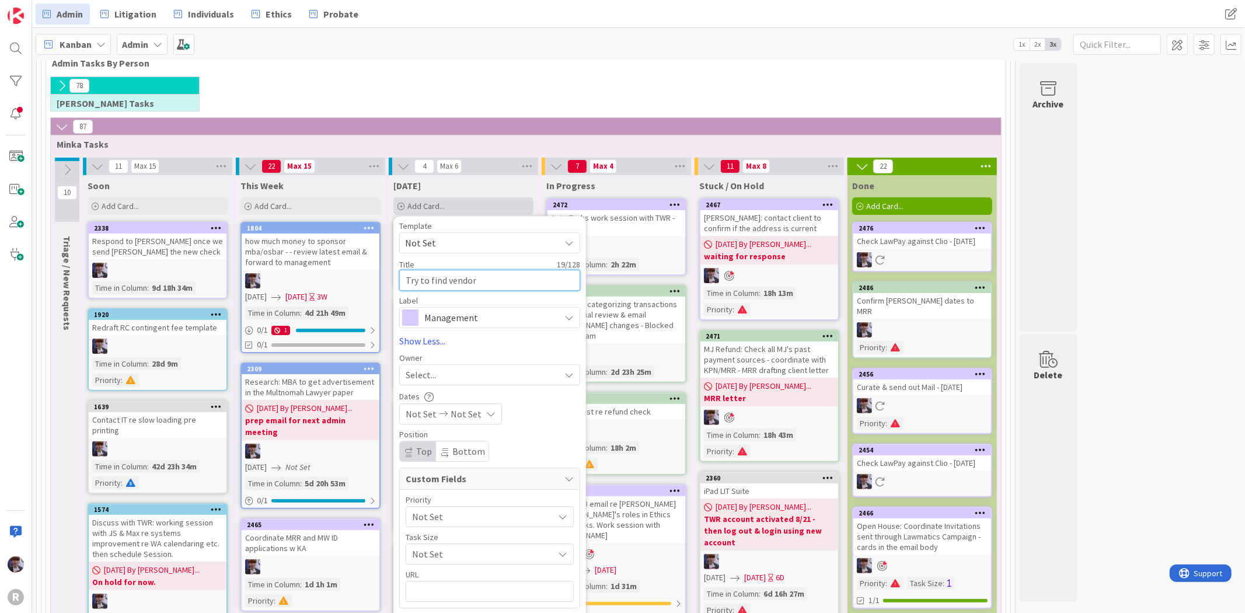
type textarea "Try to find vendor l"
type textarea "x"
type textarea "Try to find vendor [PERSON_NAME]"
type textarea "x"
type textarea "Try to find vendor lis"
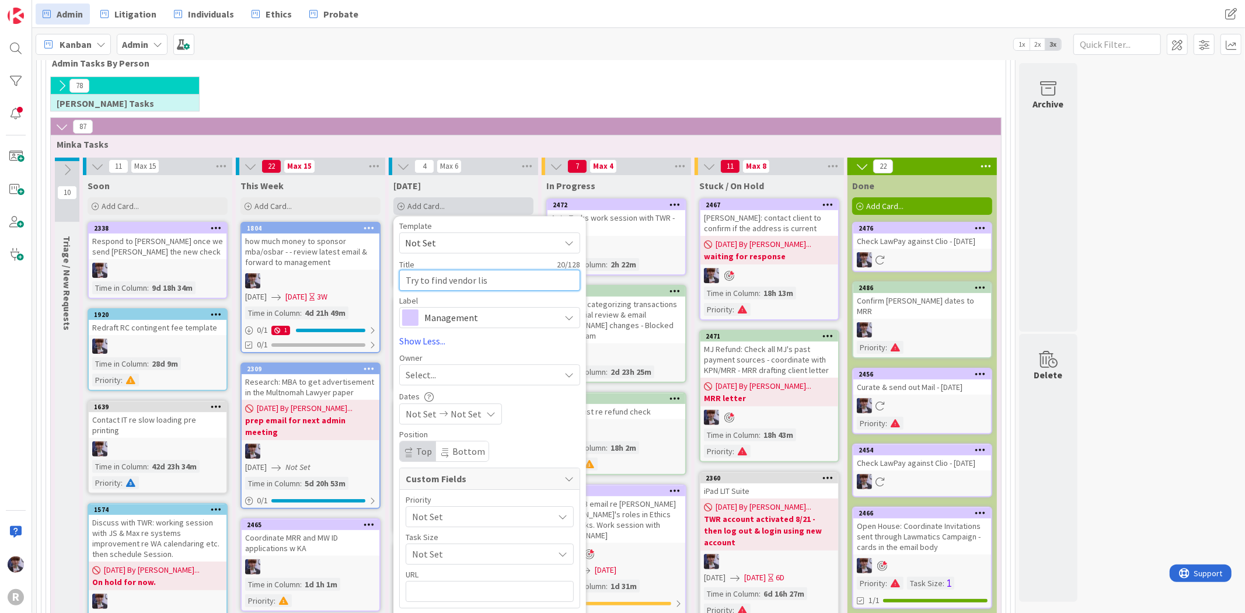
type textarea "x"
type textarea "Try to find vendor list"
type textarea "x"
type textarea "Try to find vendor list f"
type textarea "x"
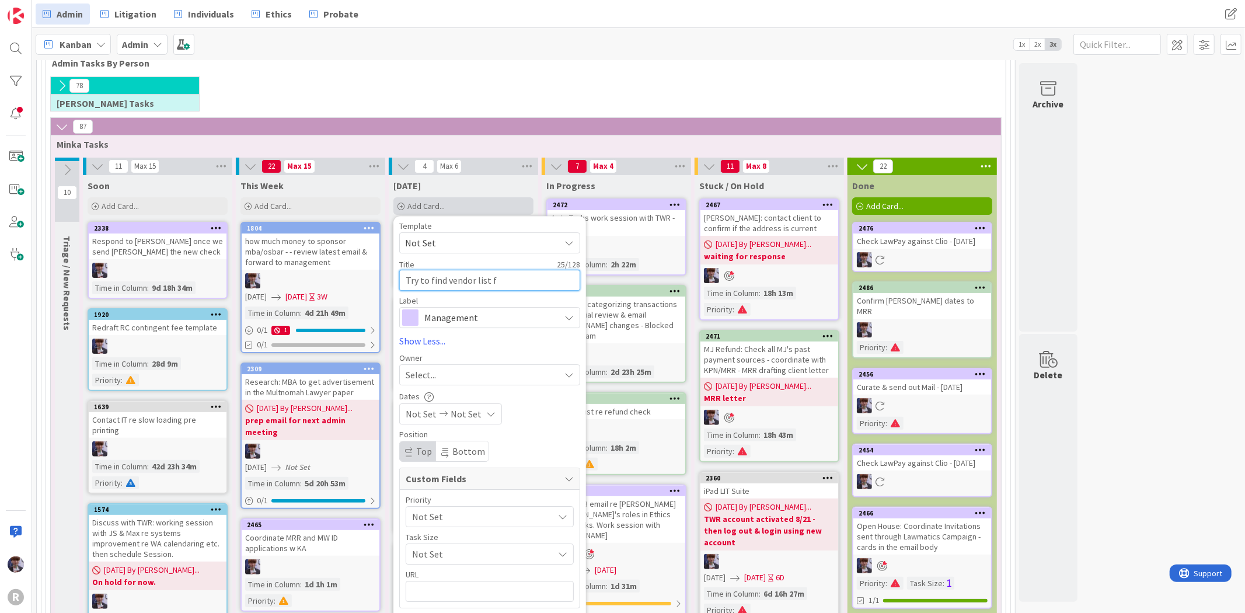
type textarea "Try to find vendor list fo"
type textarea "x"
type textarea "Try to find vendor list for"
type textarea "x"
type textarea "Try to find vendor list for"
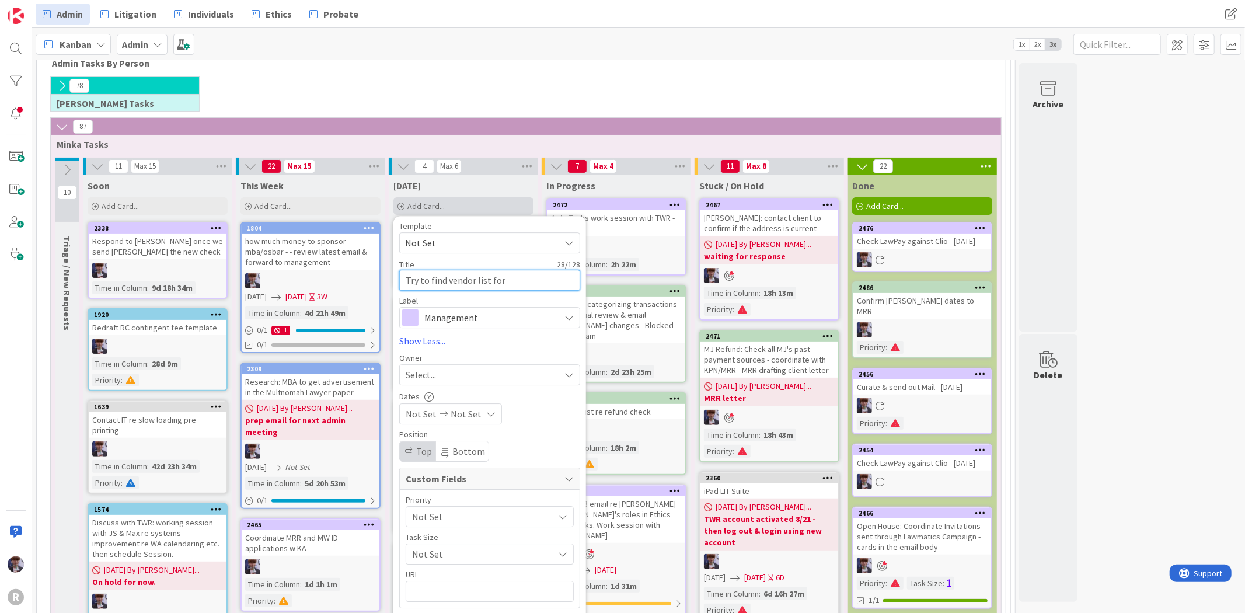
type textarea "x"
type textarea "Try to find vendor list for o"
type textarea "x"
type textarea "Try to find vendor list for op"
type textarea "x"
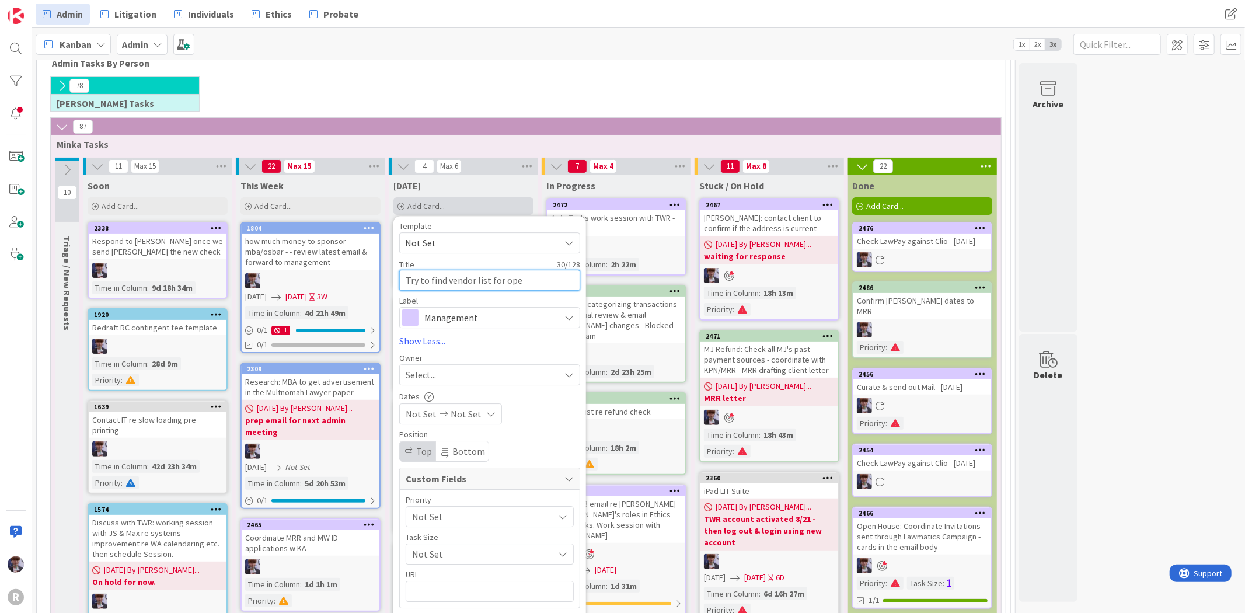
type textarea "Try to find vendor list for open"
type textarea "x"
type textarea "Try to find vendor list for open"
type textarea "x"
type textarea "Try to find vendor list for open h"
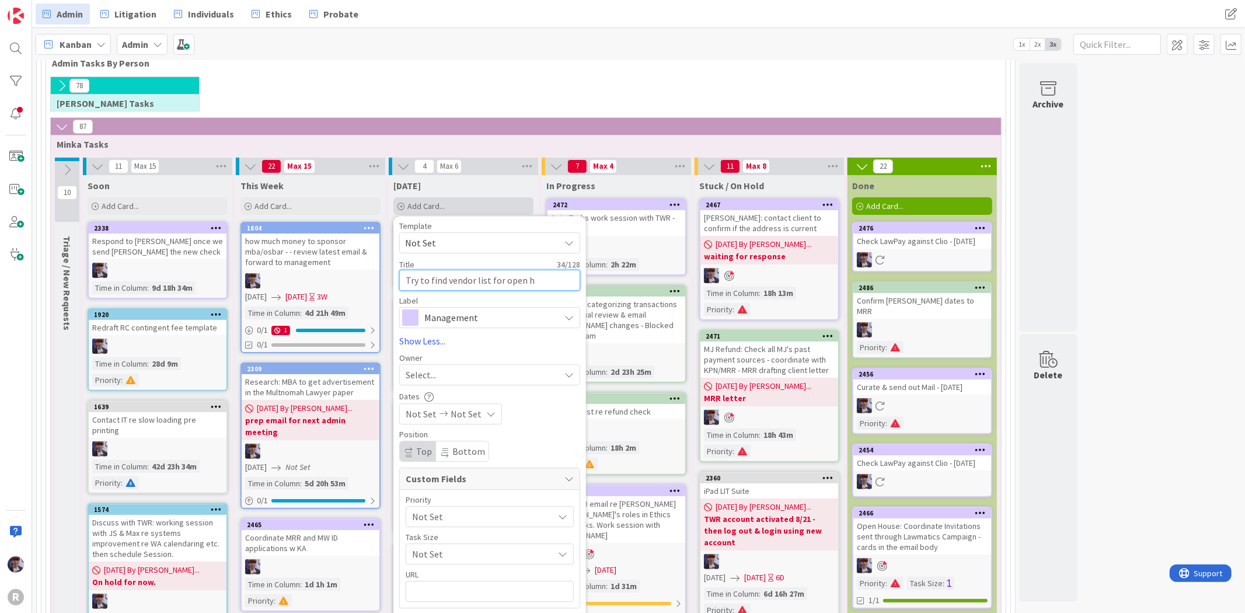
type textarea "x"
type textarea "Try to find vendor list for open ho"
type textarea "x"
type textarea "Try to find vendor list for open hou"
type textarea "x"
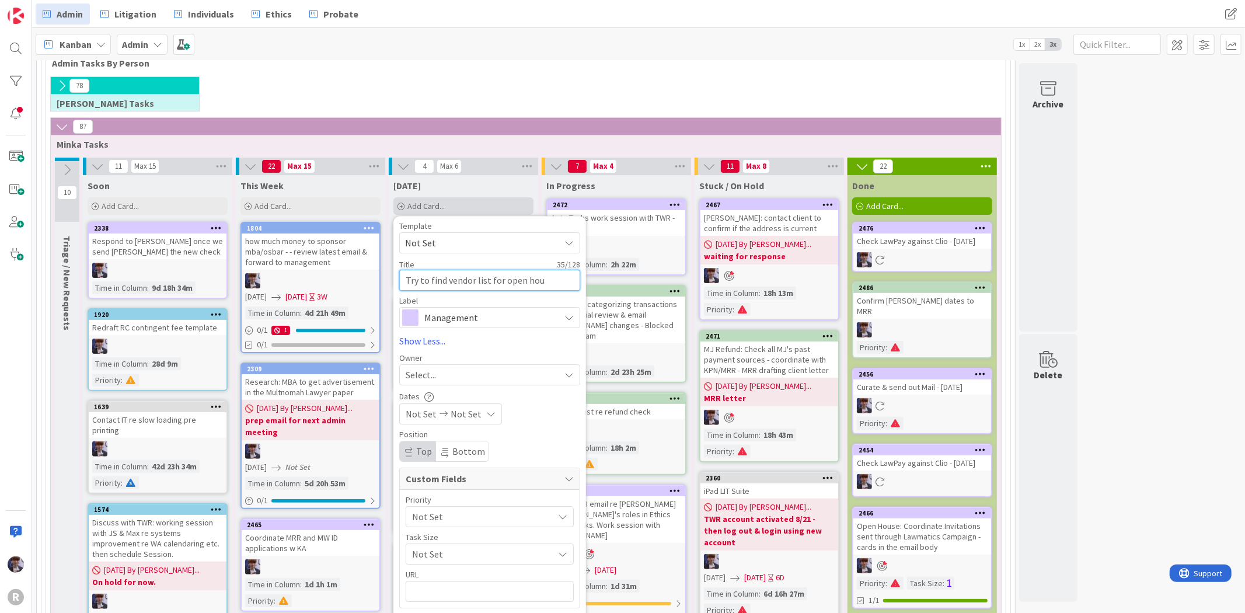
type textarea "Try to find vendor list for open hous"
type textarea "x"
type textarea "Try to find vendor list for open house"
type textarea "x"
type textarea "Try to find vendor list for open house"
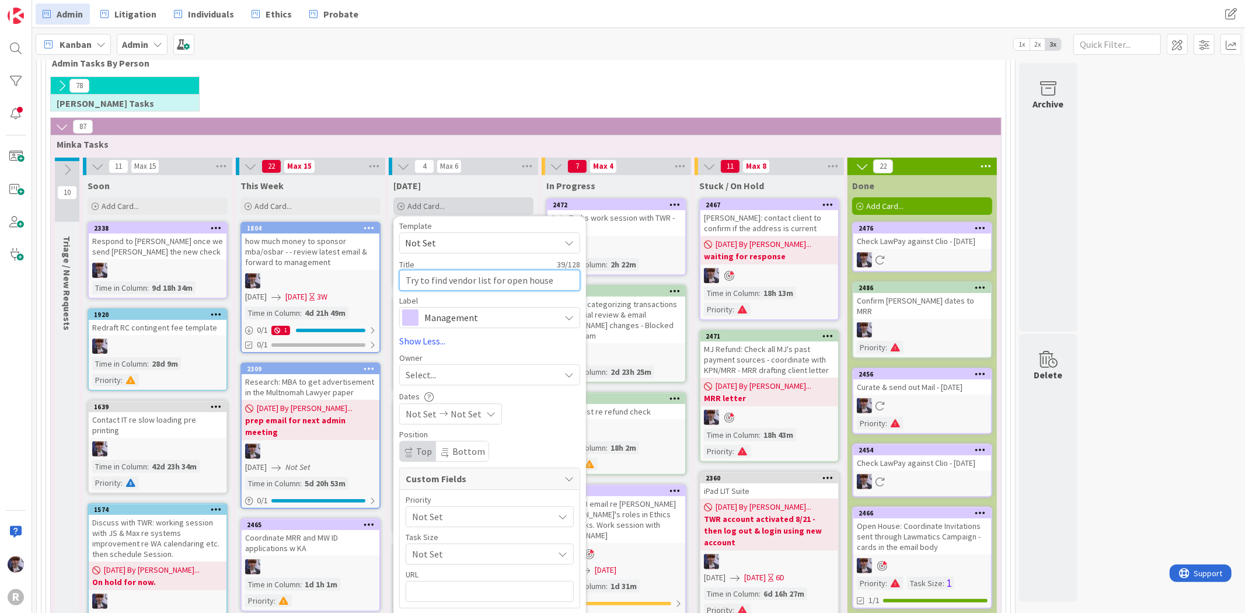
type textarea "x"
type textarea "Try to find vendor list for open house i"
type textarea "x"
type textarea "Try to find vendor list for open house in"
type textarea "x"
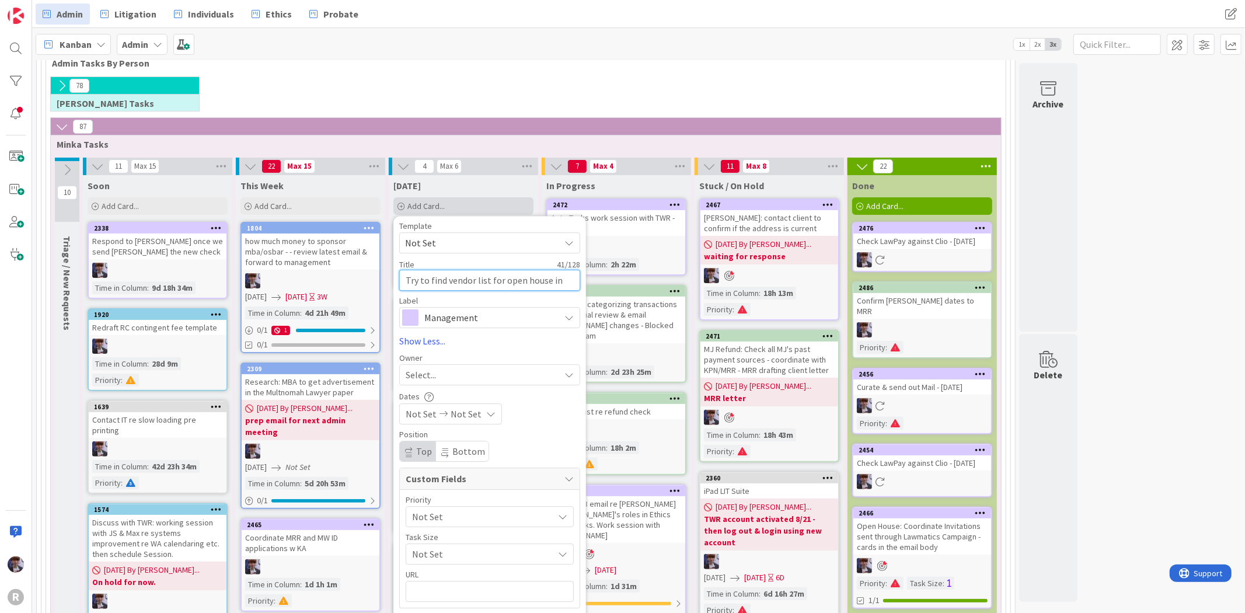
type textarea "Try to find vendor list for open house inv"
type textarea "x"
type textarea "Try to find vendor list for open house invi"
type textarea "x"
type textarea "Try to find vendor list for open house invit"
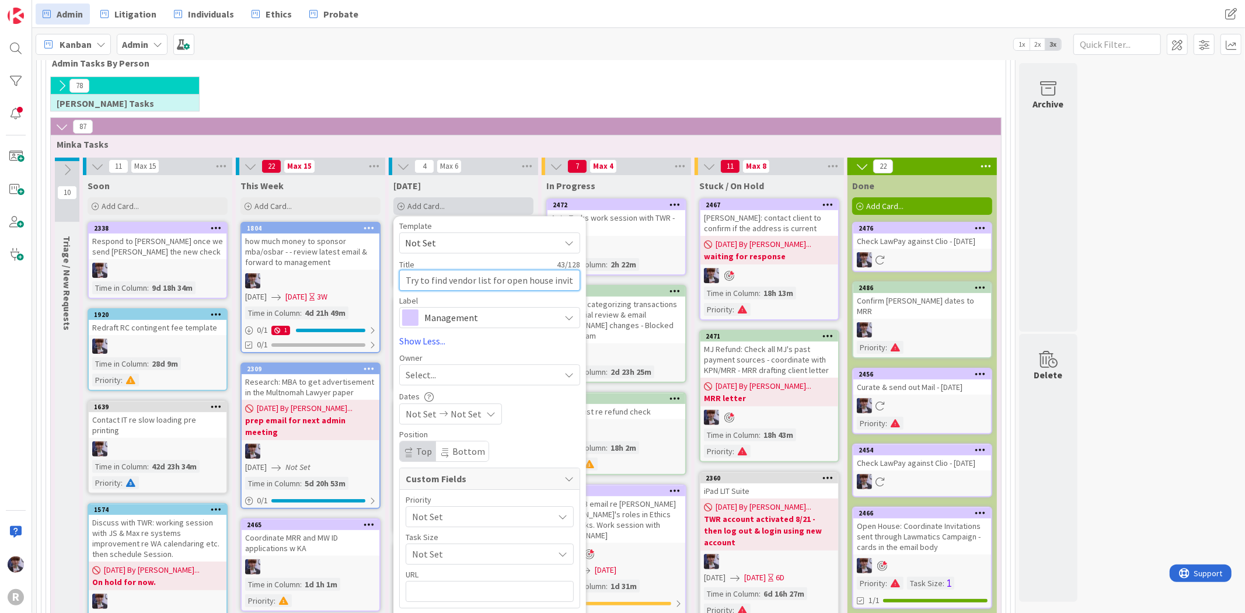
type textarea "x"
type textarea "Try to find vendor list for open house invite"
type textarea "x"
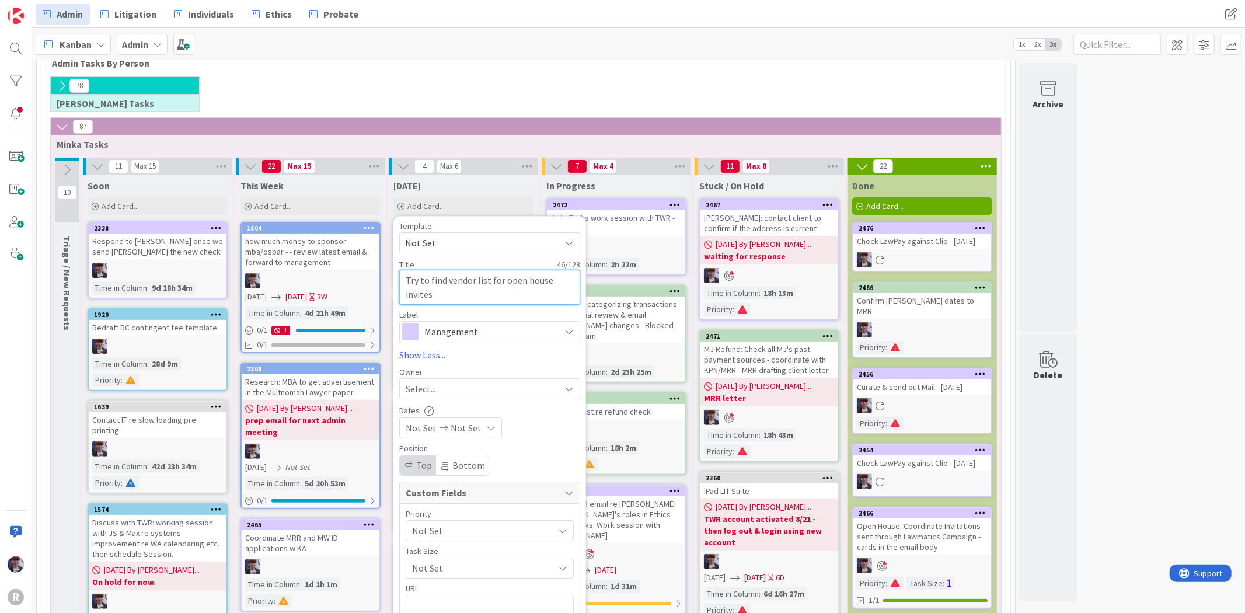
type textarea "Try to find vendor list for open house invites"
click at [437, 335] on span "Management" at bounding box center [489, 331] width 130 height 16
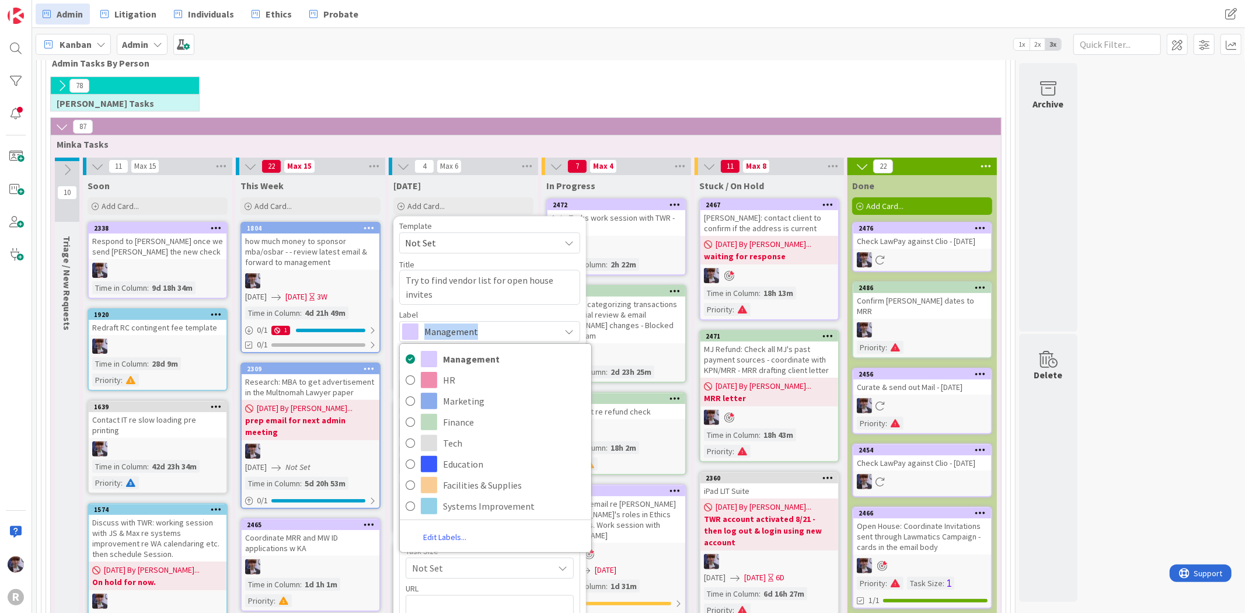
click at [437, 335] on span "Management" at bounding box center [489, 331] width 130 height 16
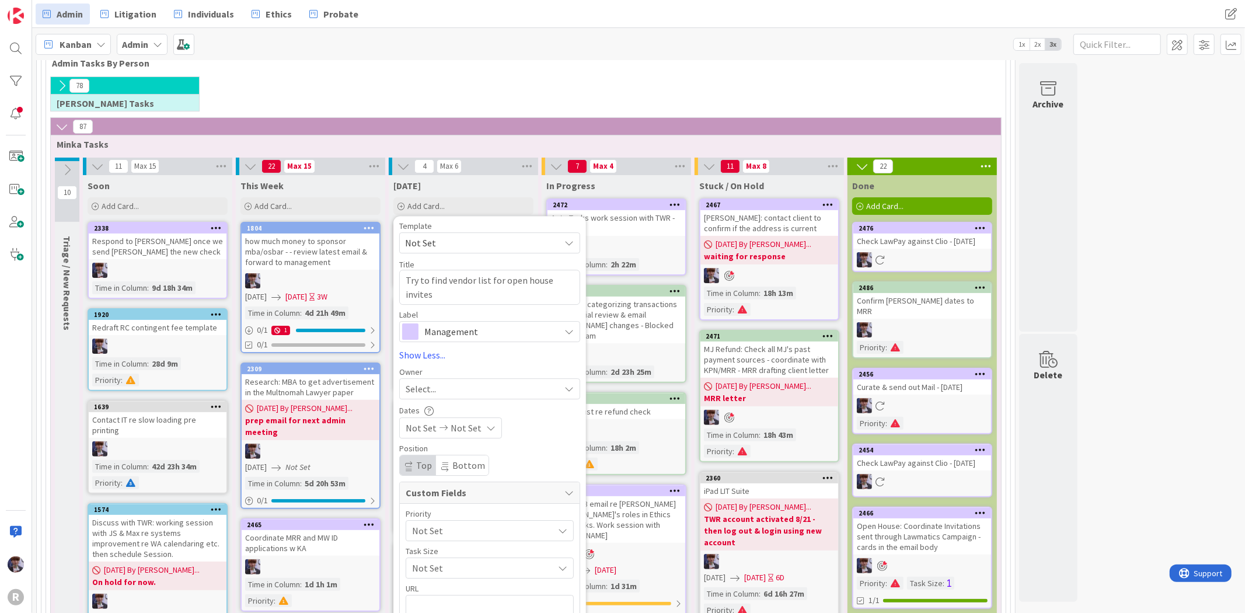
click at [440, 393] on div "Select..." at bounding box center [483, 389] width 154 height 14
click at [452, 477] on link "[PERSON_NAME]" at bounding box center [495, 487] width 191 height 22
click at [437, 538] on span "Not Set" at bounding box center [479, 531] width 135 height 16
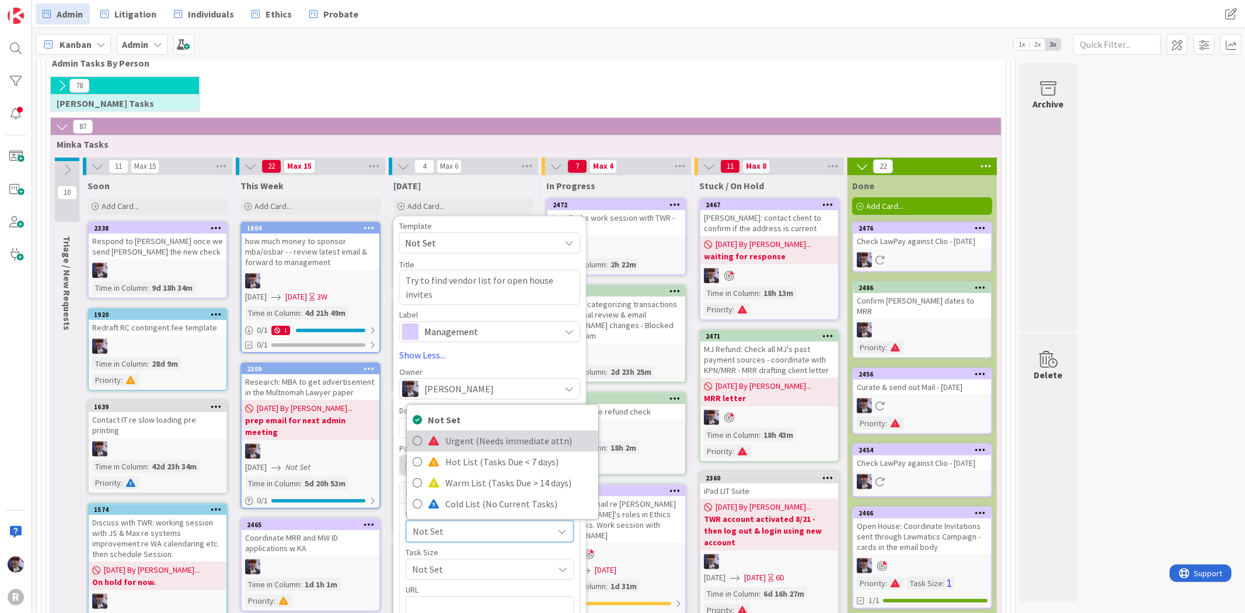
click at [450, 444] on span "Urgent (Needs immediate attn)" at bounding box center [518, 442] width 147 height 18
type textarea "x"
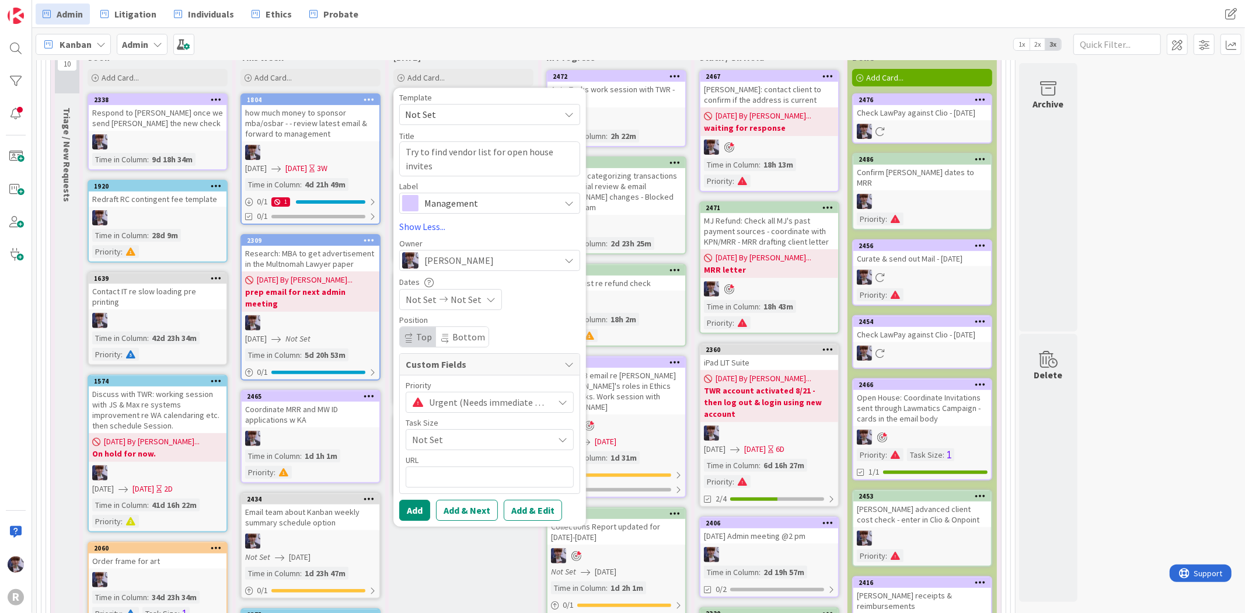
scroll to position [278, 0]
click at [426, 505] on button "Add" at bounding box center [414, 509] width 31 height 21
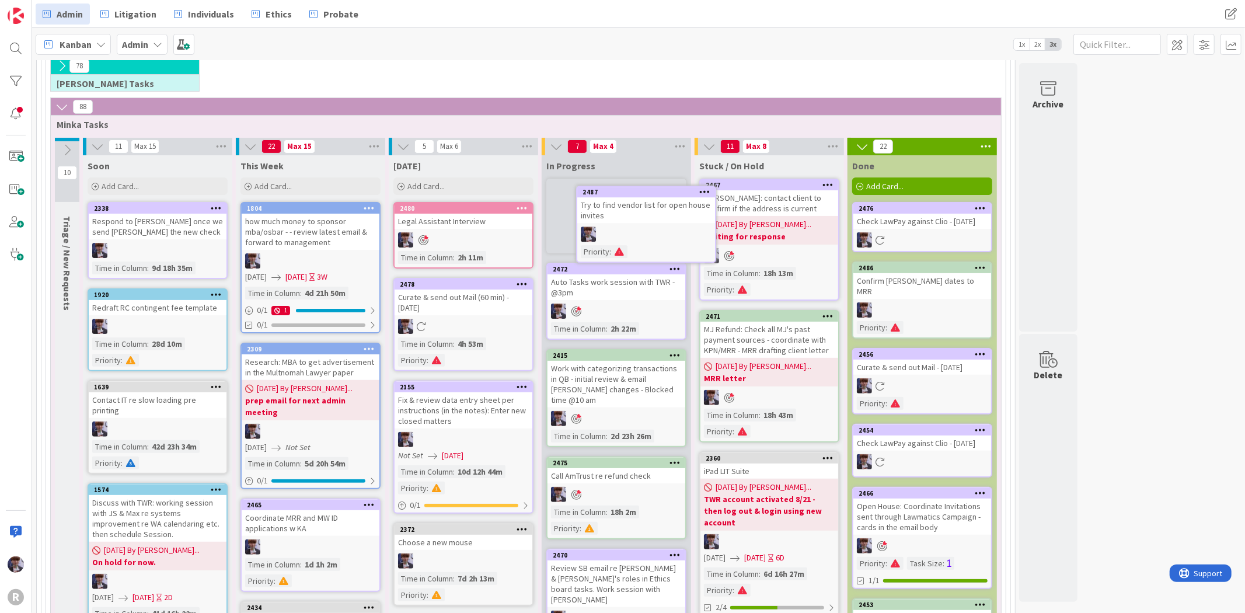
scroll to position [167, 0]
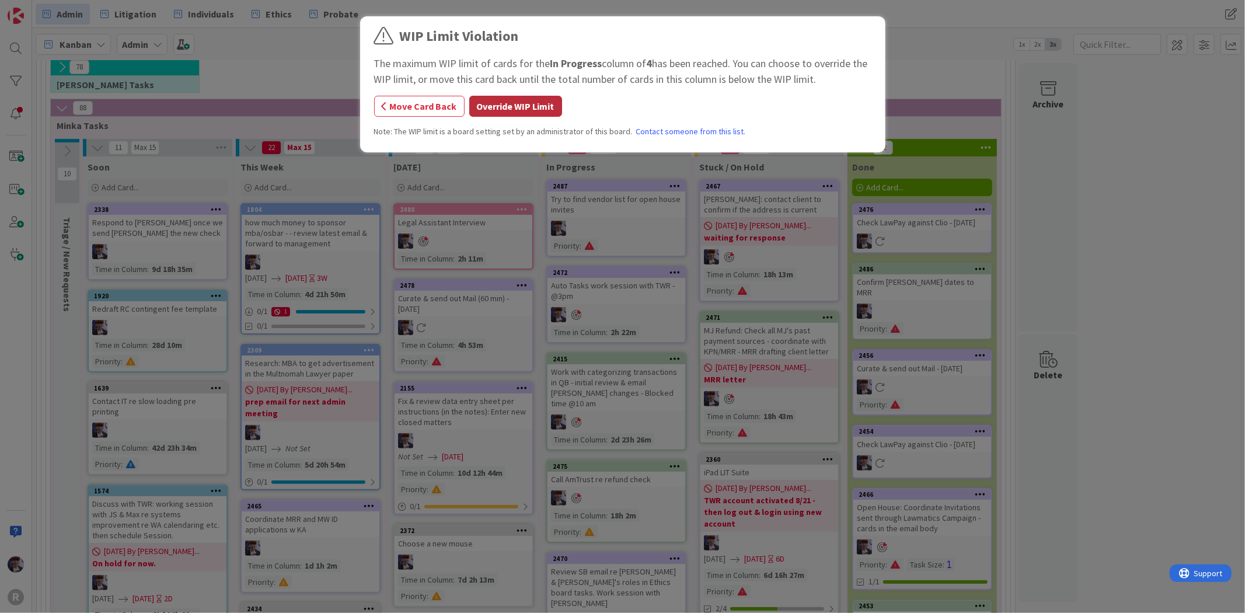
click at [514, 108] on button "Override WIP Limit" at bounding box center [515, 106] width 93 height 21
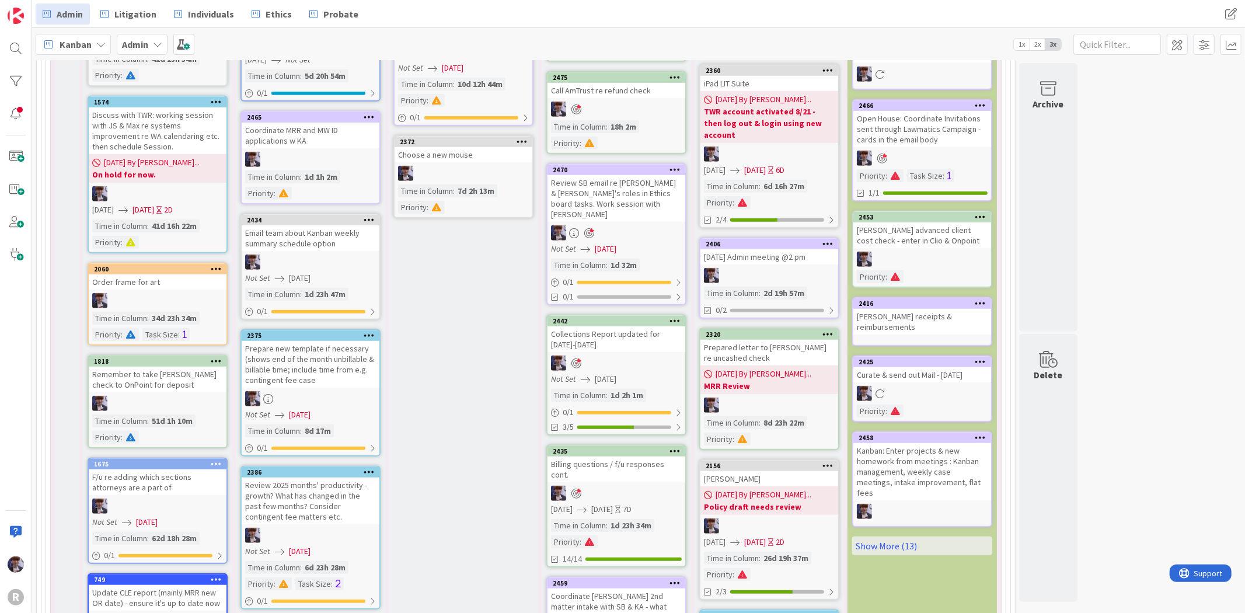
scroll to position [621, 0]
